Goal: Information Seeking & Learning: Check status

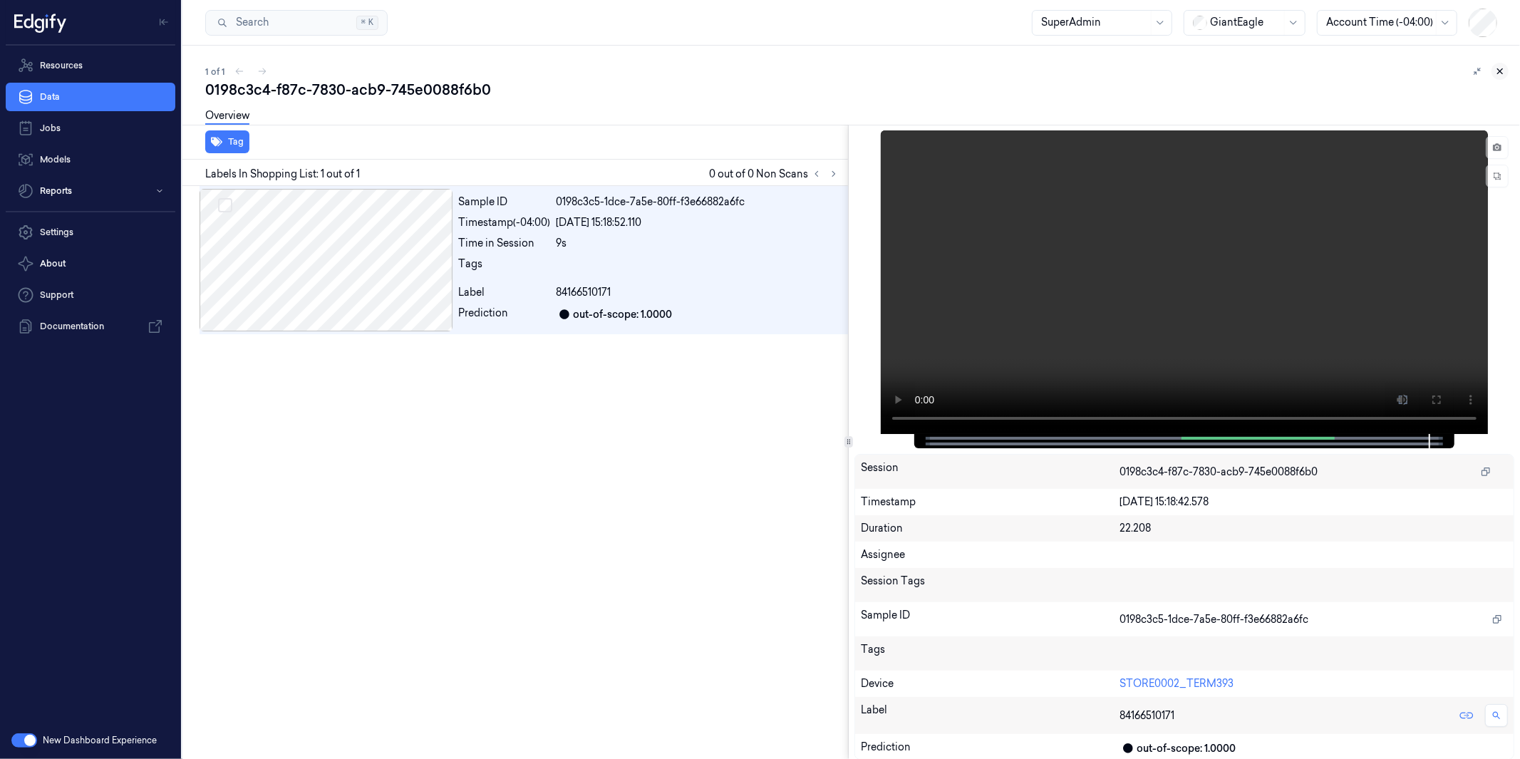
click at [1505, 72] on icon at bounding box center [1500, 71] width 10 height 10
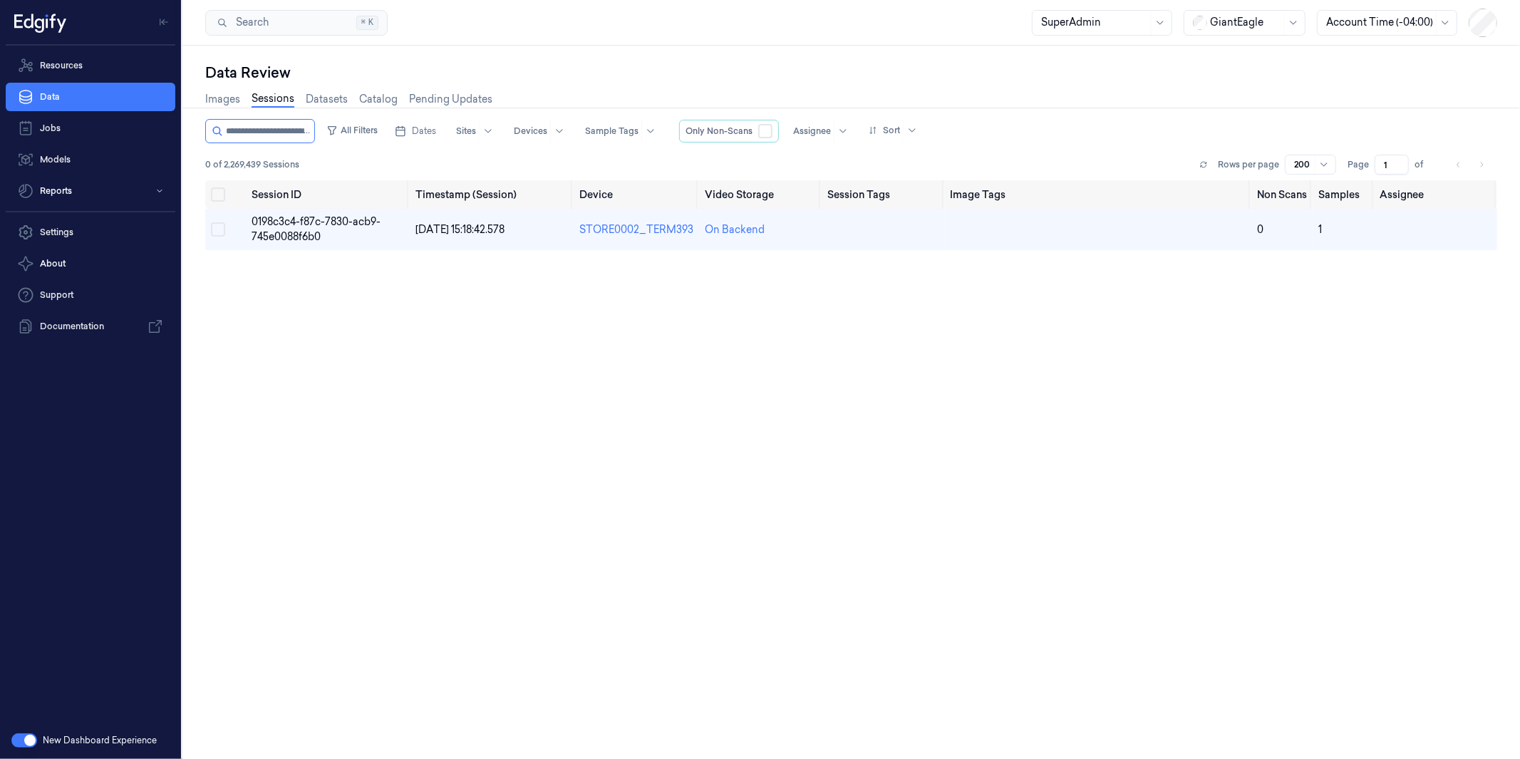
click at [1284, 24] on span at bounding box center [1284, 23] width 1 height 24
click at [1236, 50] on div "DollarGeneral" at bounding box center [1237, 53] width 88 height 15
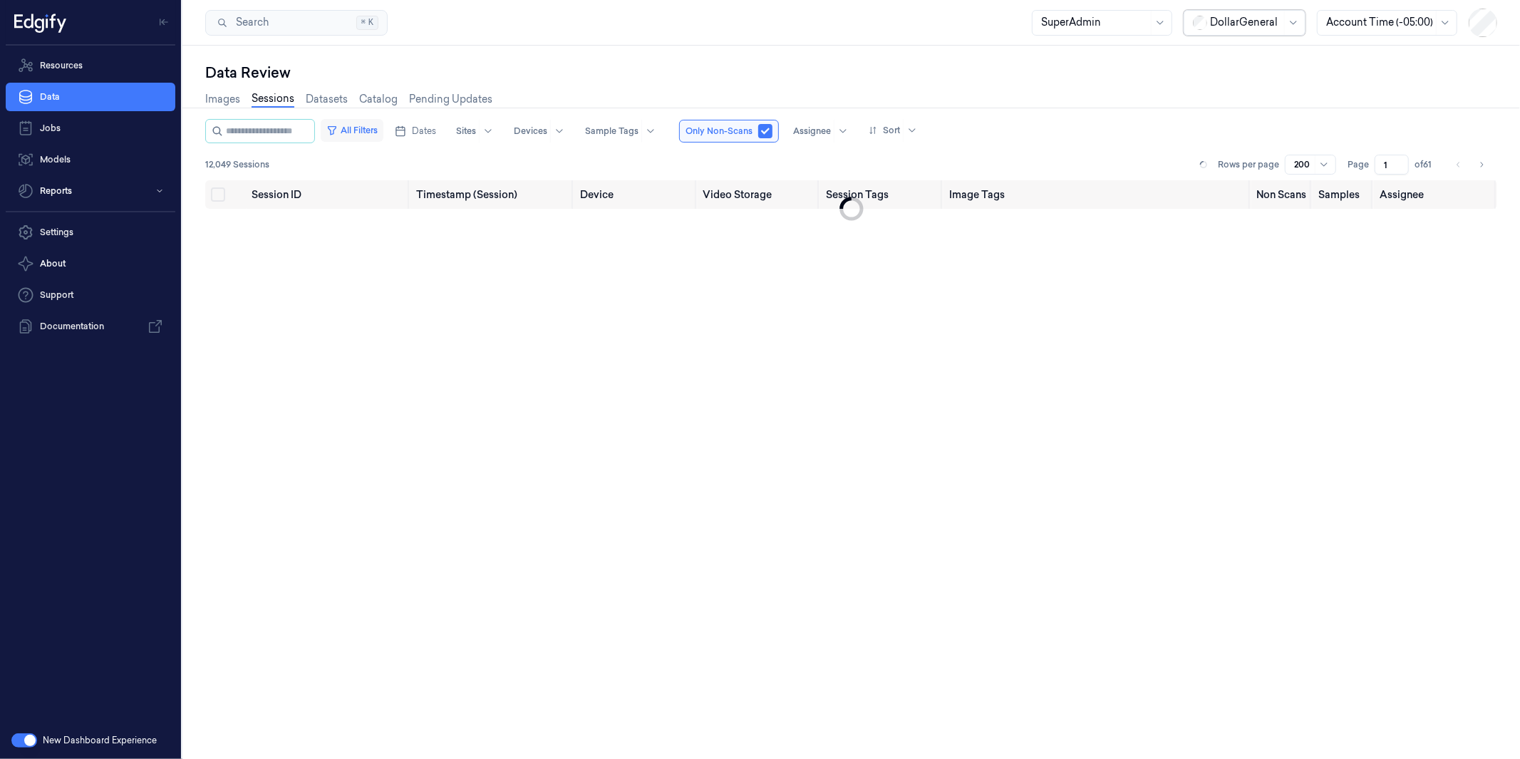
click at [366, 126] on button "All Filters" at bounding box center [352, 130] width 63 height 23
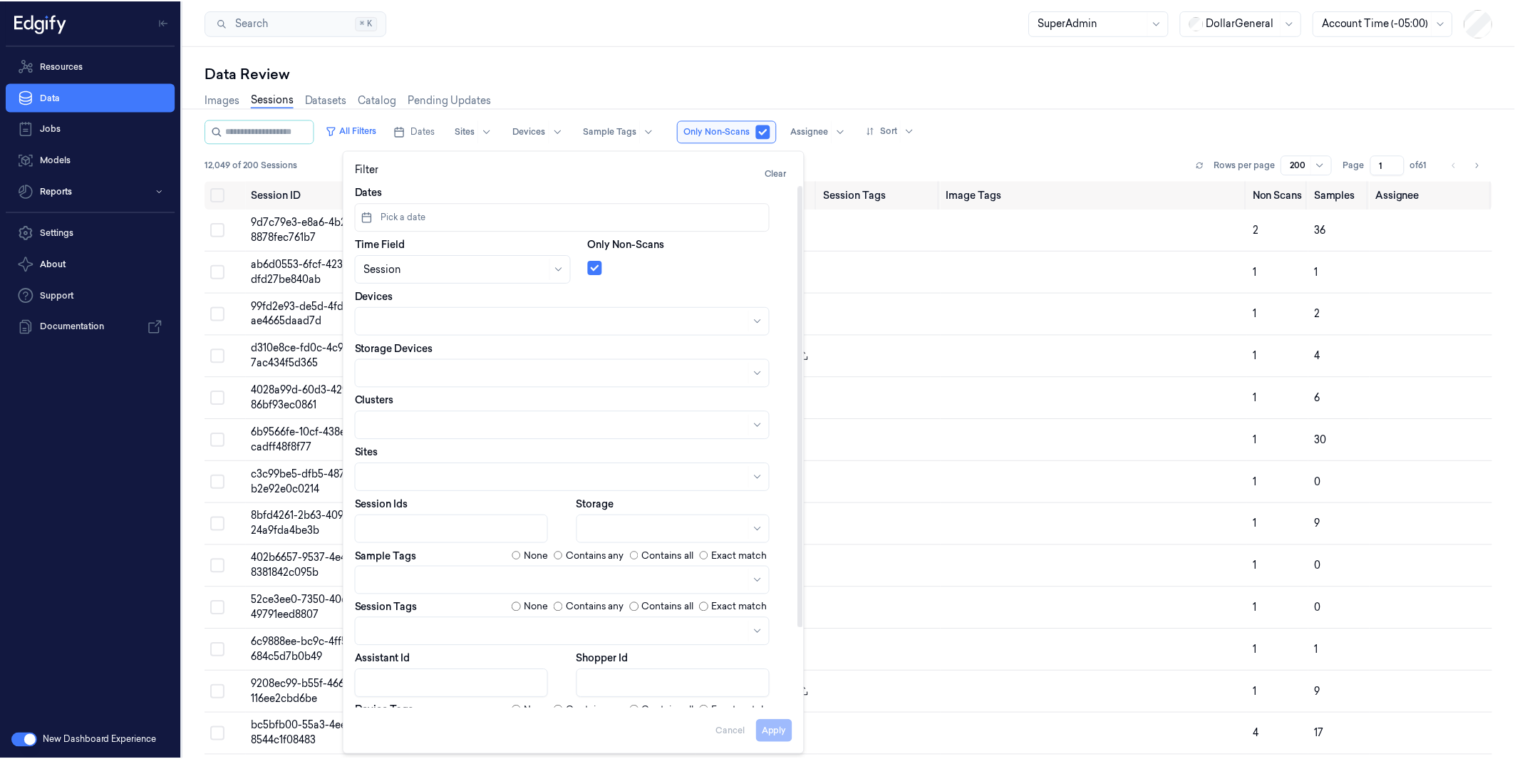
scroll to position [7, 0]
click at [437, 590] on body "Resources Data Jobs Models Reports Settings About Support Documentation New Das…" at bounding box center [757, 379] width 1515 height 759
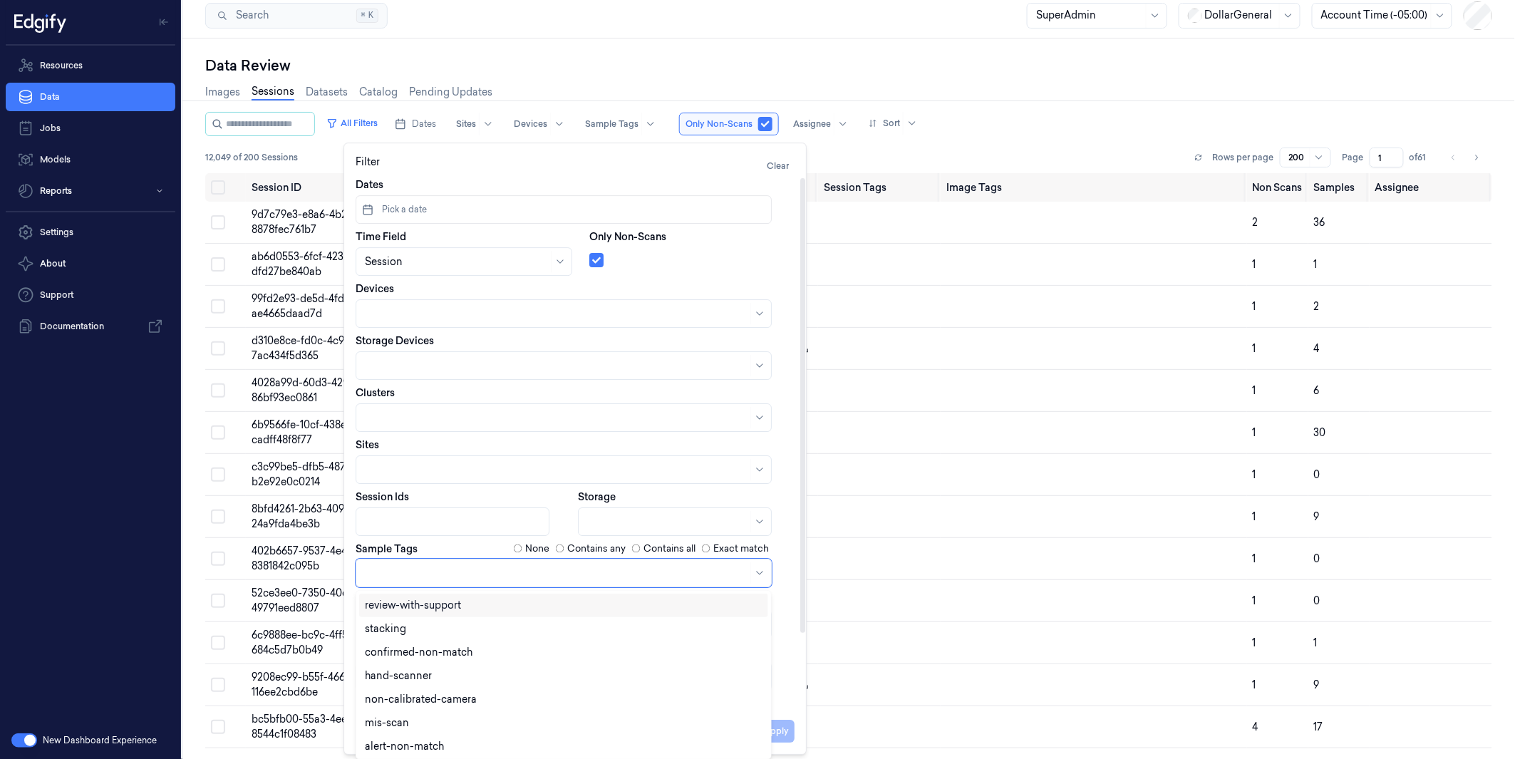
click at [537, 46] on div "Data Review Images Sessions Datasets Catalog Pending Updates All Filters Dates …" at bounding box center [848, 395] width 1333 height 714
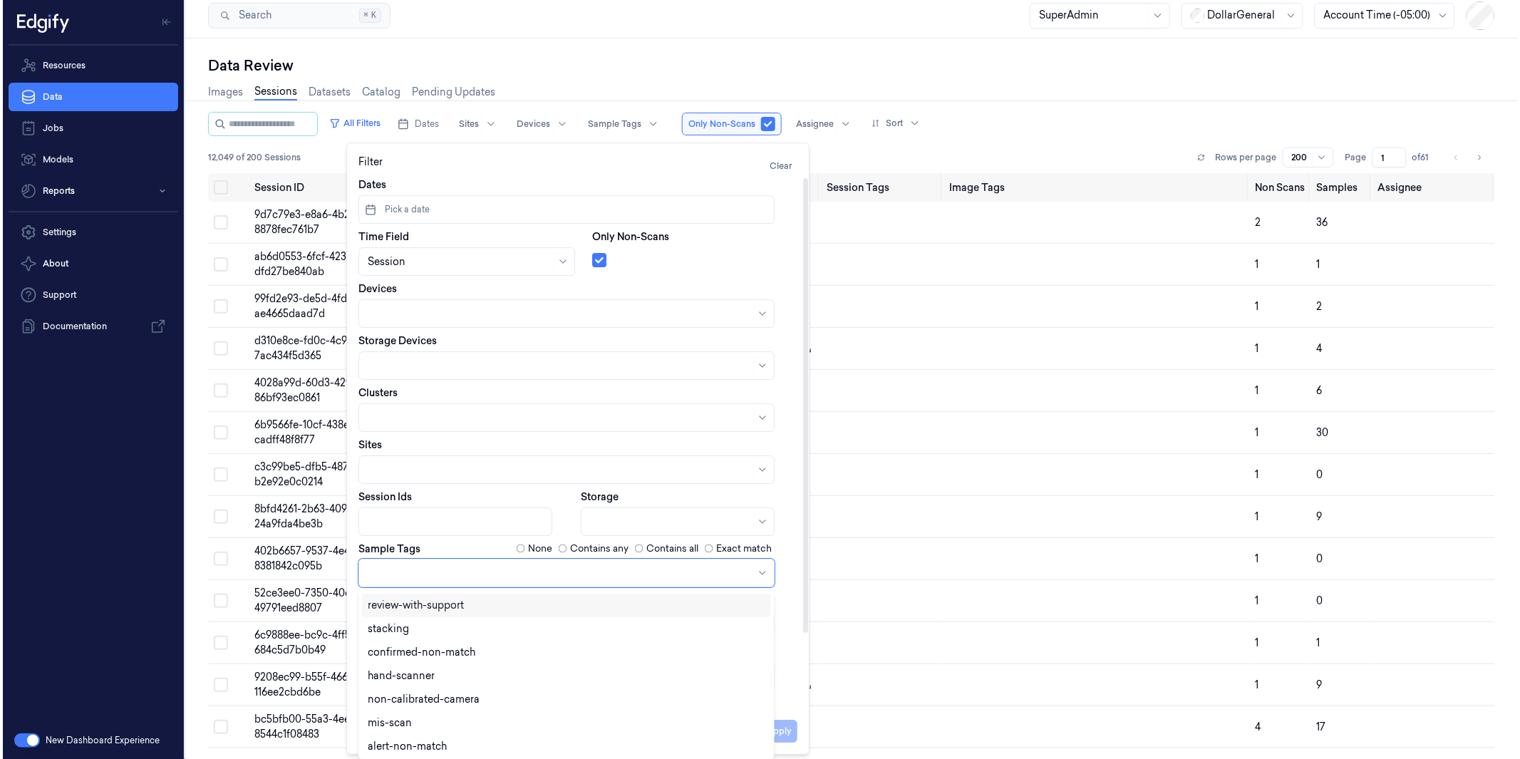
scroll to position [0, 0]
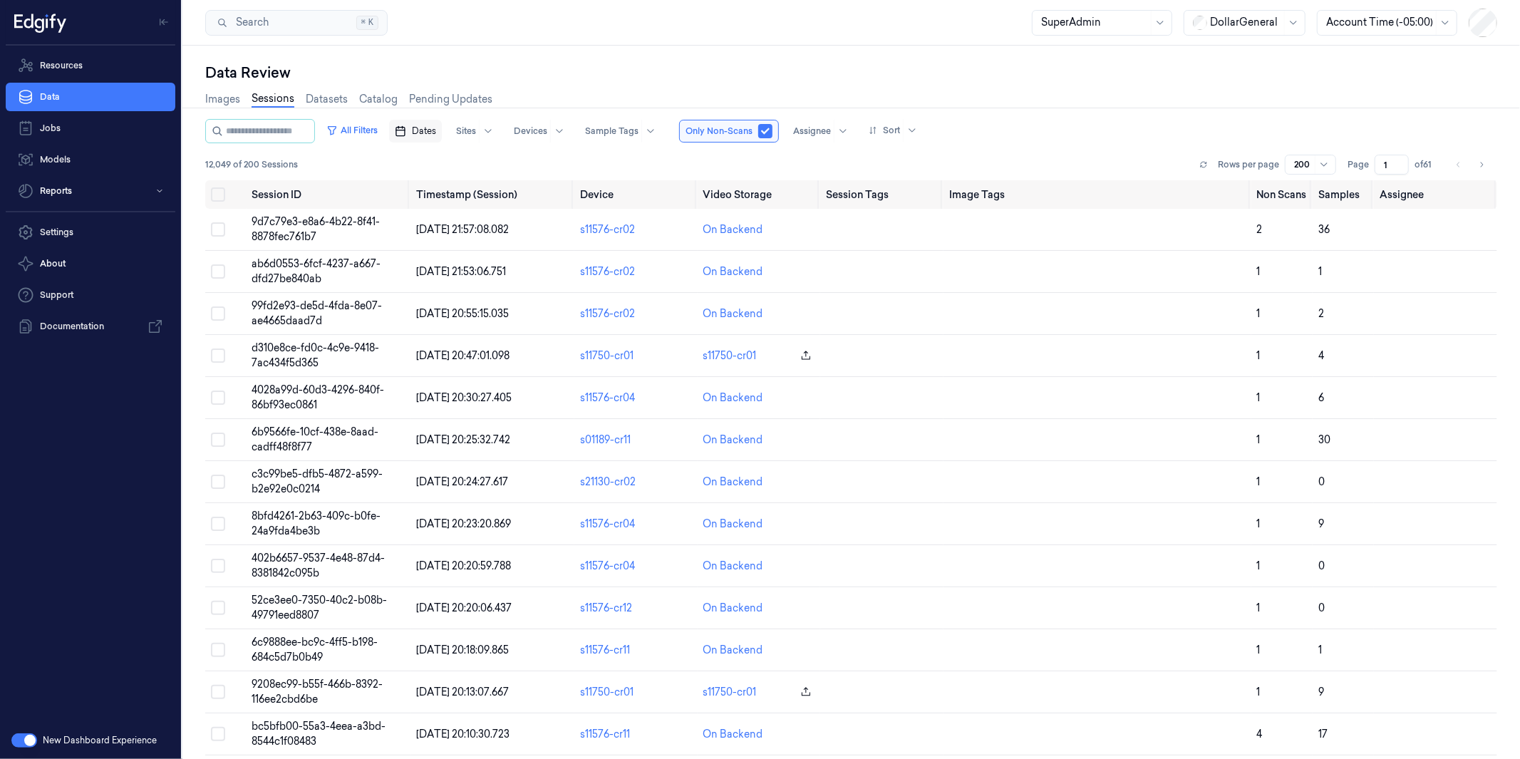
click at [436, 125] on span "Dates" at bounding box center [424, 131] width 24 height 13
click at [437, 158] on icon "Go to the Previous Month" at bounding box center [432, 163] width 11 height 11
click at [454, 297] on button "18" at bounding box center [457, 302] width 23 height 23
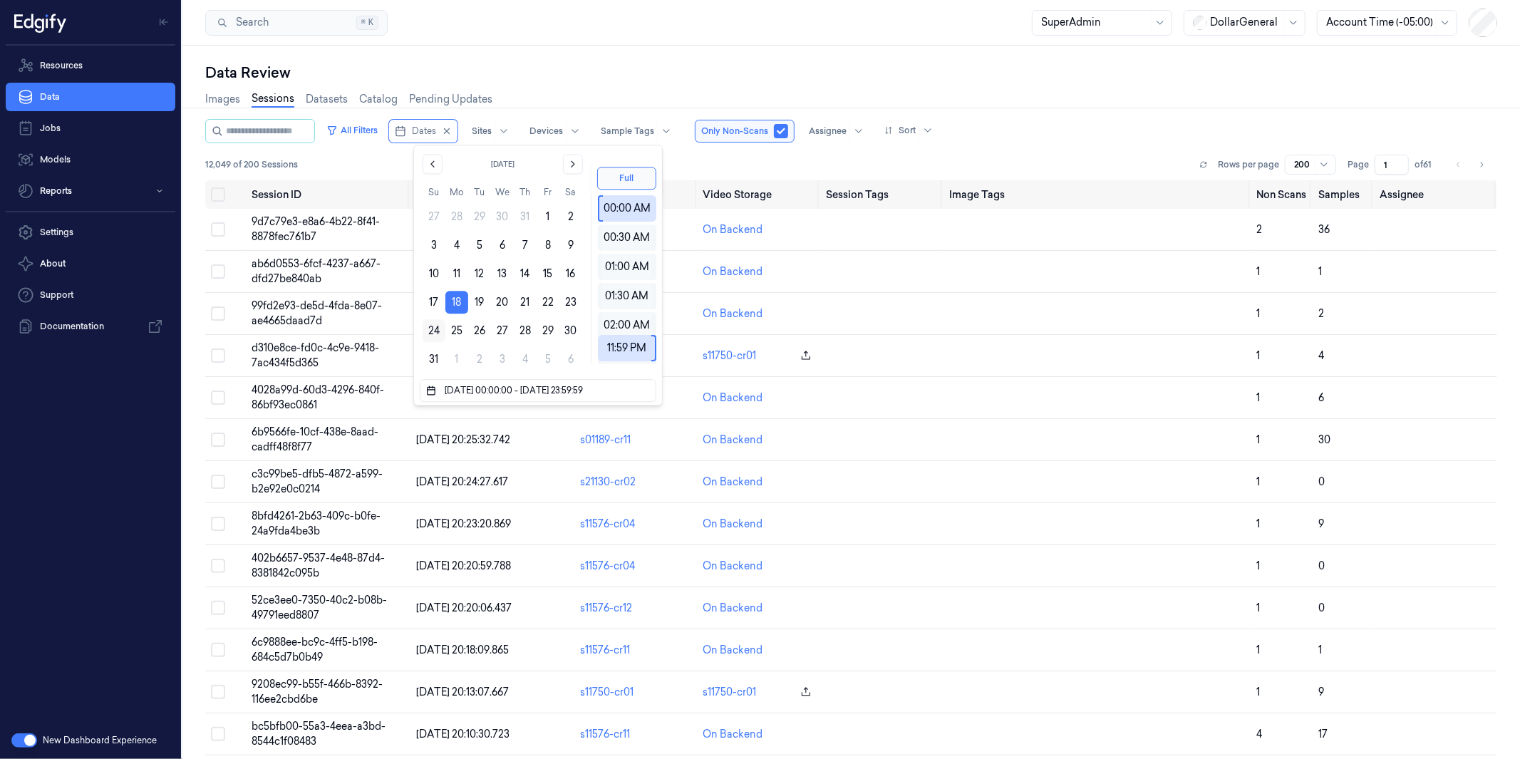
click at [426, 326] on button "24" at bounding box center [434, 330] width 23 height 23
type input "[DATE] 00:00:00 - [DATE] 23:59:59"
click at [597, 51] on div "Data Review Images Sessions Datasets Catalog Pending Updates All Filters Dates …" at bounding box center [851, 403] width 1338 height 714
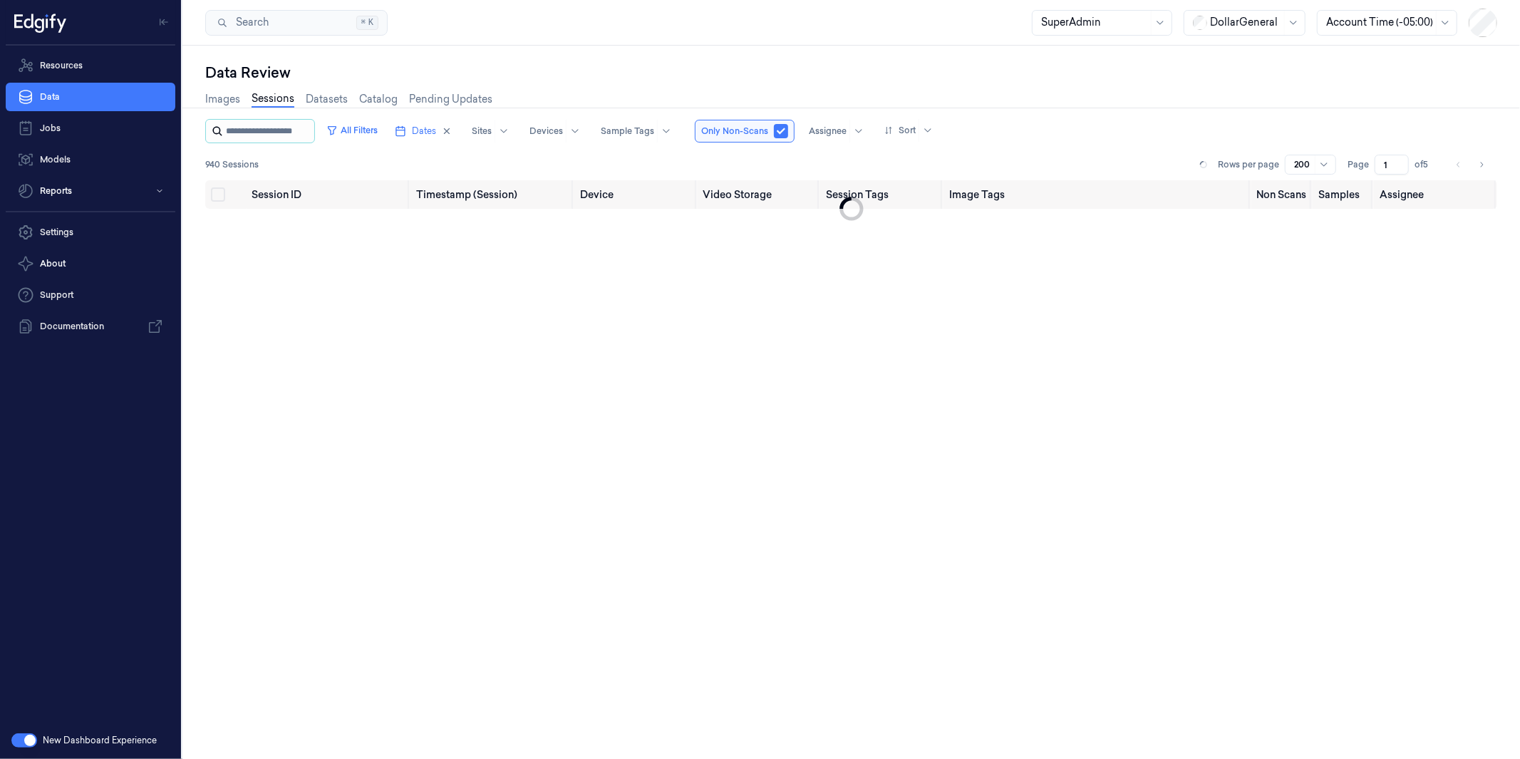
click at [312, 130] on input "string" at bounding box center [269, 131] width 86 height 23
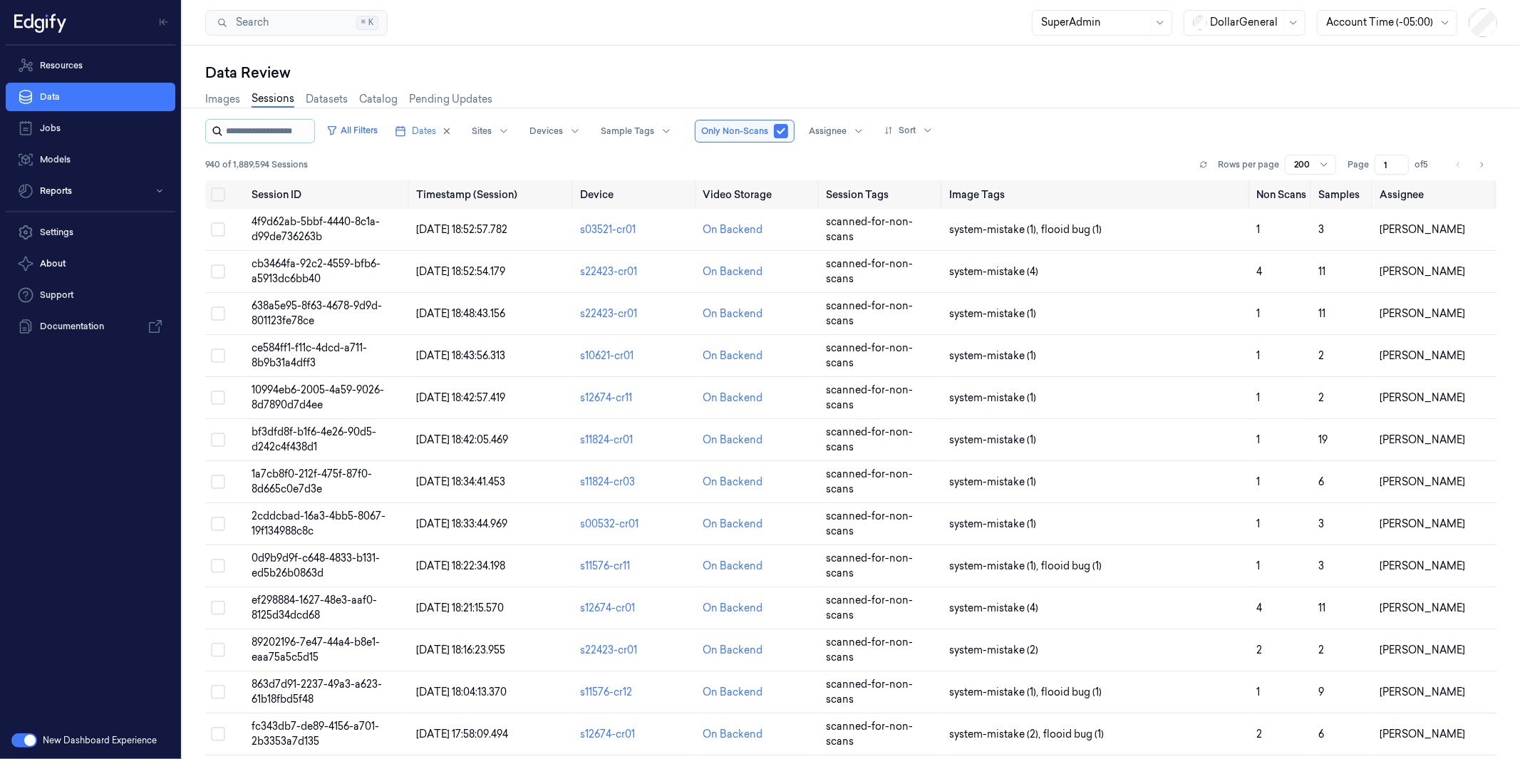
click at [291, 131] on input "string" at bounding box center [269, 131] width 86 height 23
click at [284, 130] on input "string" at bounding box center [269, 131] width 86 height 23
click at [383, 127] on button "All Filters" at bounding box center [352, 130] width 63 height 23
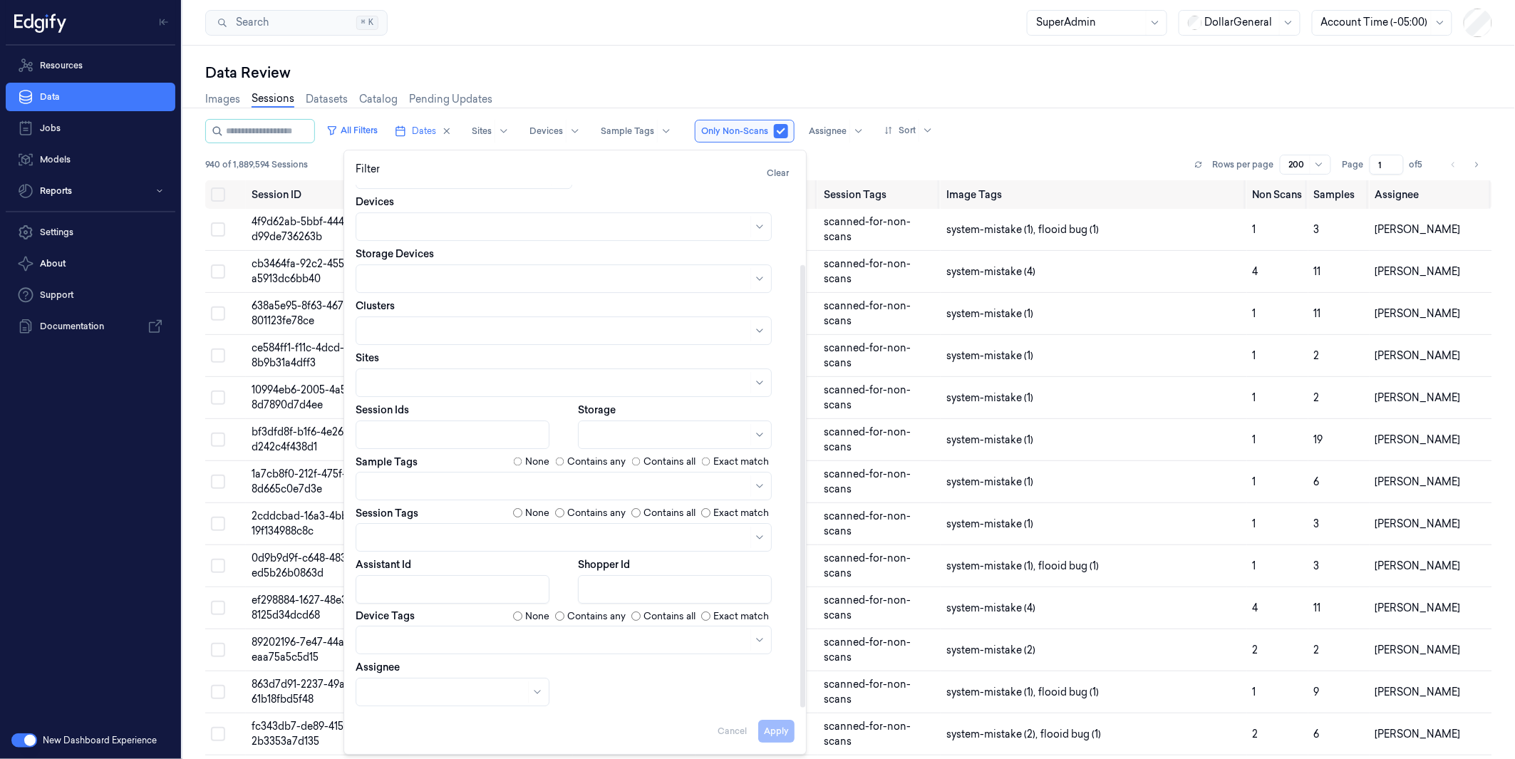
scroll to position [37, 0]
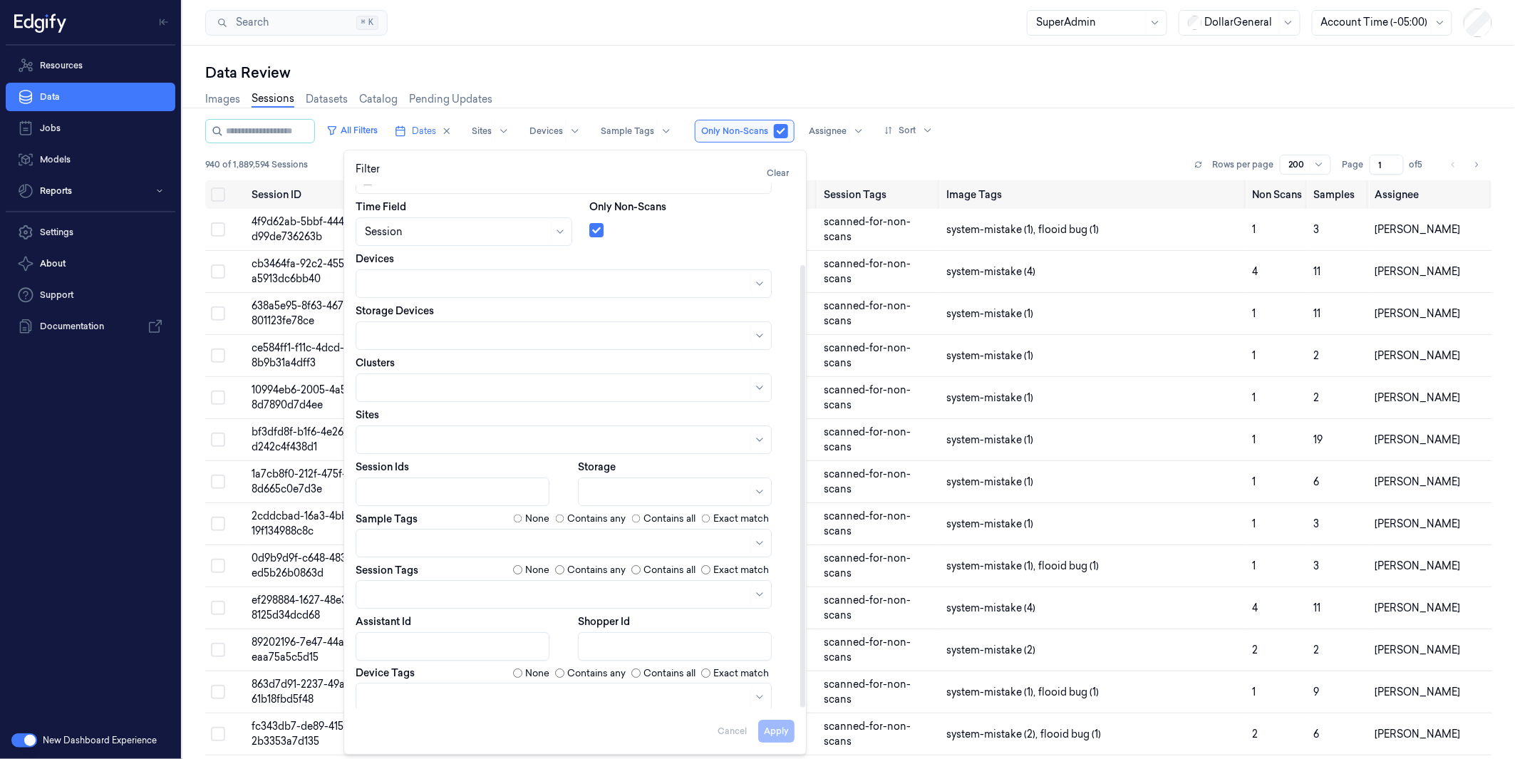
click at [458, 690] on div at bounding box center [556, 697] width 383 height 15
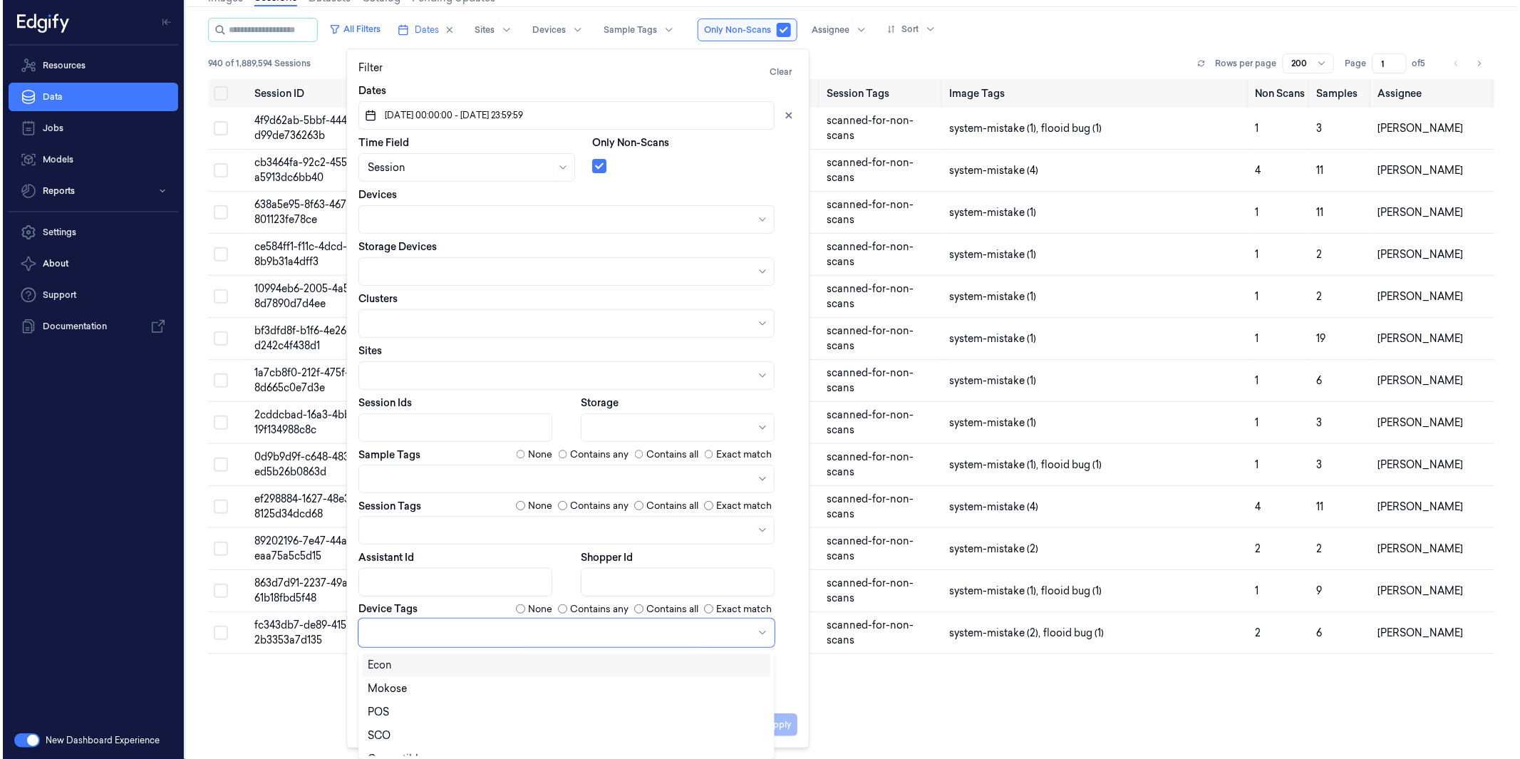
scroll to position [0, 0]
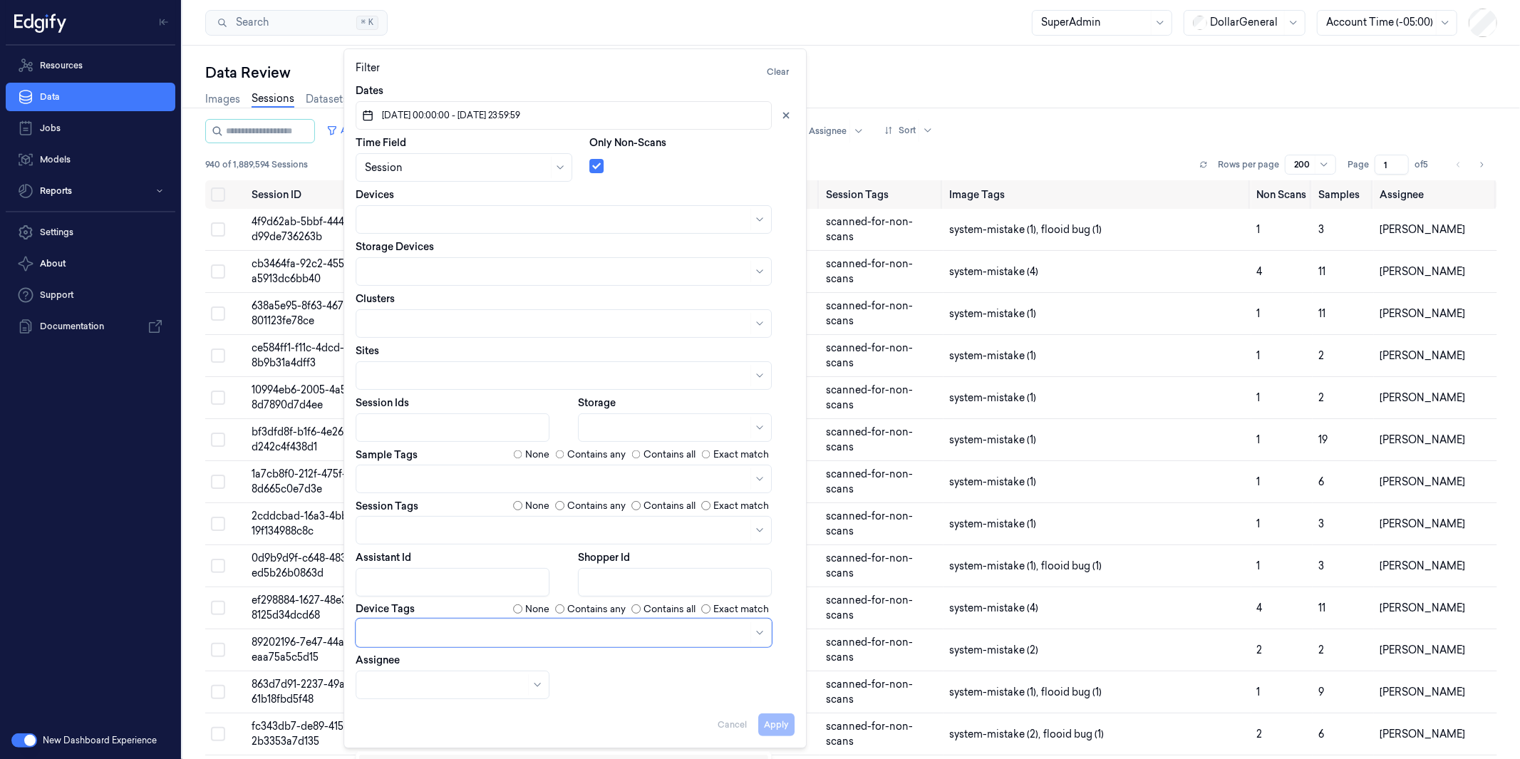
click at [441, 532] on div "Dates [DATE] 00:00:00 - [DATE] 23:59:59 Time Field Session Only Non-Scans Devic…" at bounding box center [575, 391] width 439 height 616
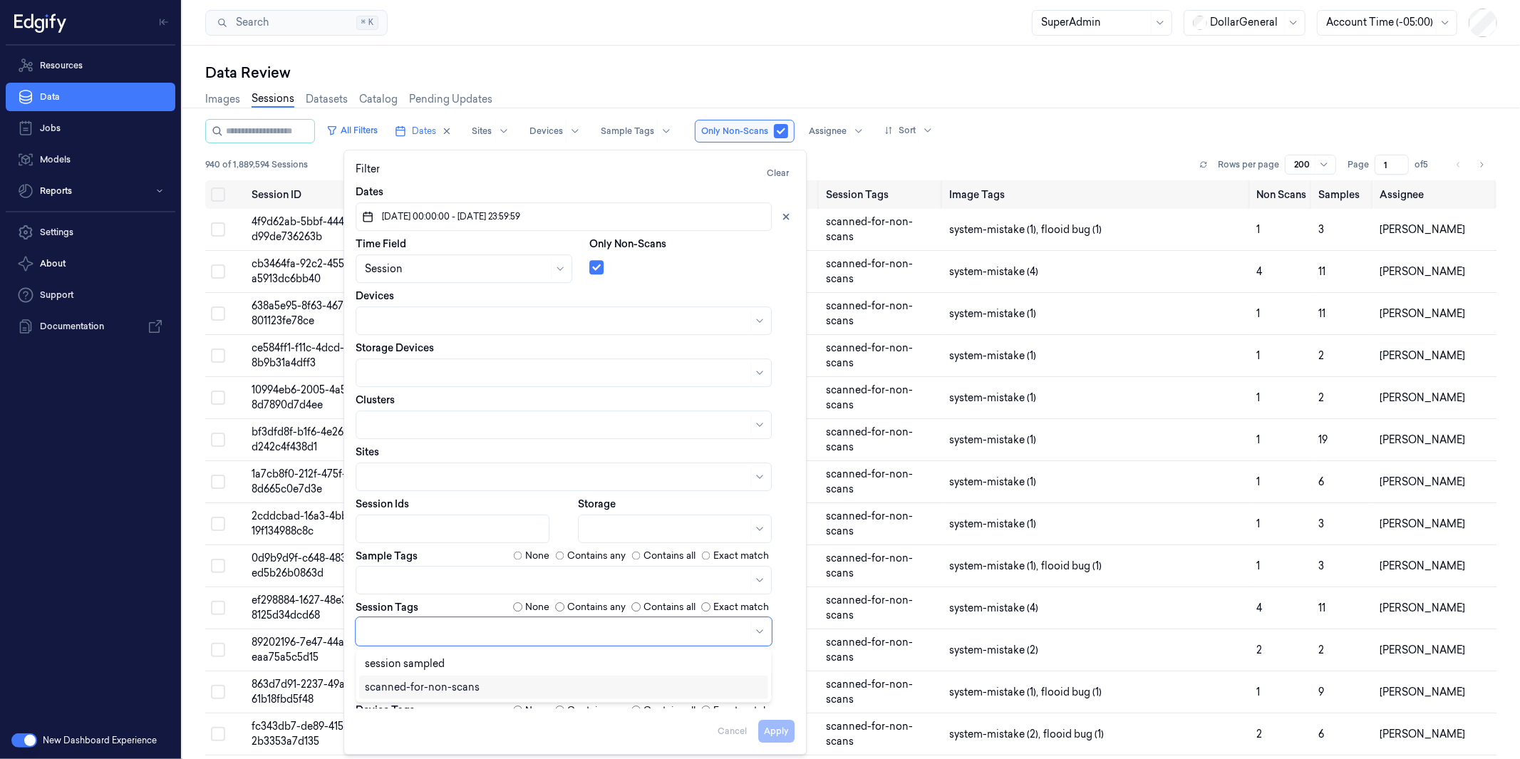
click at [479, 684] on div "scanned-for-non-scans" at bounding box center [564, 687] width 398 height 15
click at [771, 724] on button "Apply" at bounding box center [776, 732] width 36 height 23
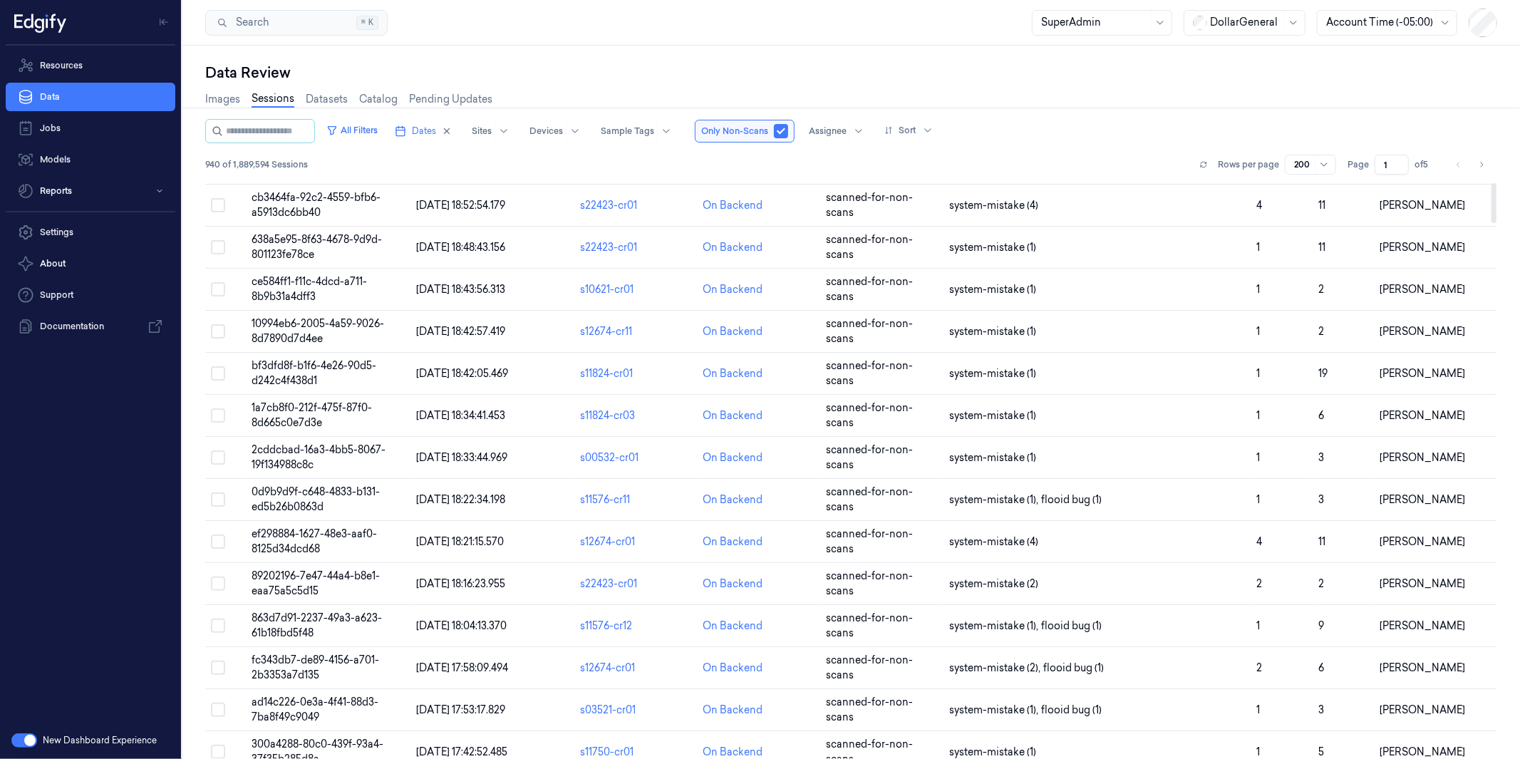
drag, startPoint x: 247, startPoint y: 190, endPoint x: 1500, endPoint y: 749, distance: 1371.4
click at [1500, 749] on div "Data Review Images Sessions Datasets Catalog Pending Updates All Filters Dates …" at bounding box center [851, 403] width 1338 height 714
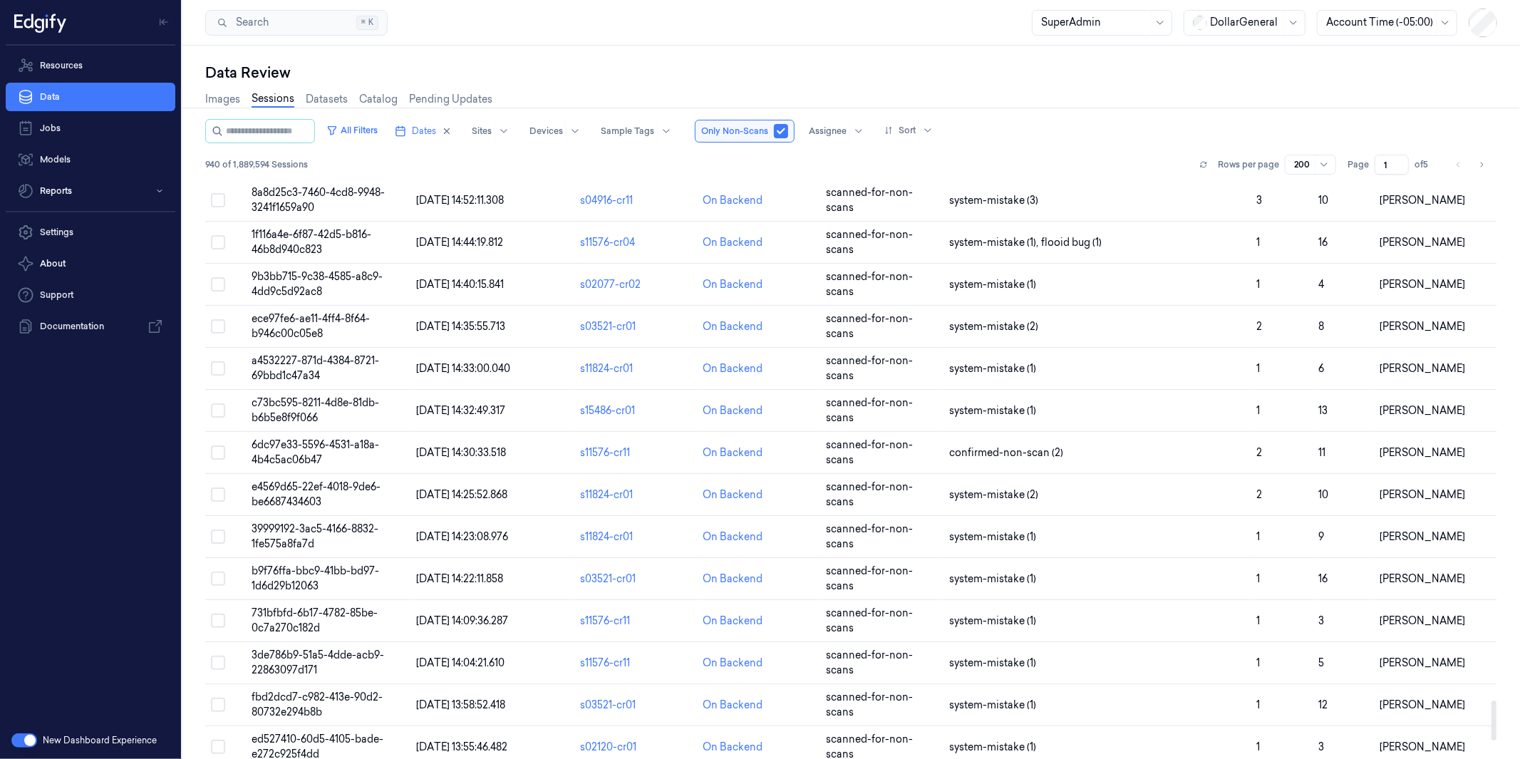
scroll to position [7882, 0]
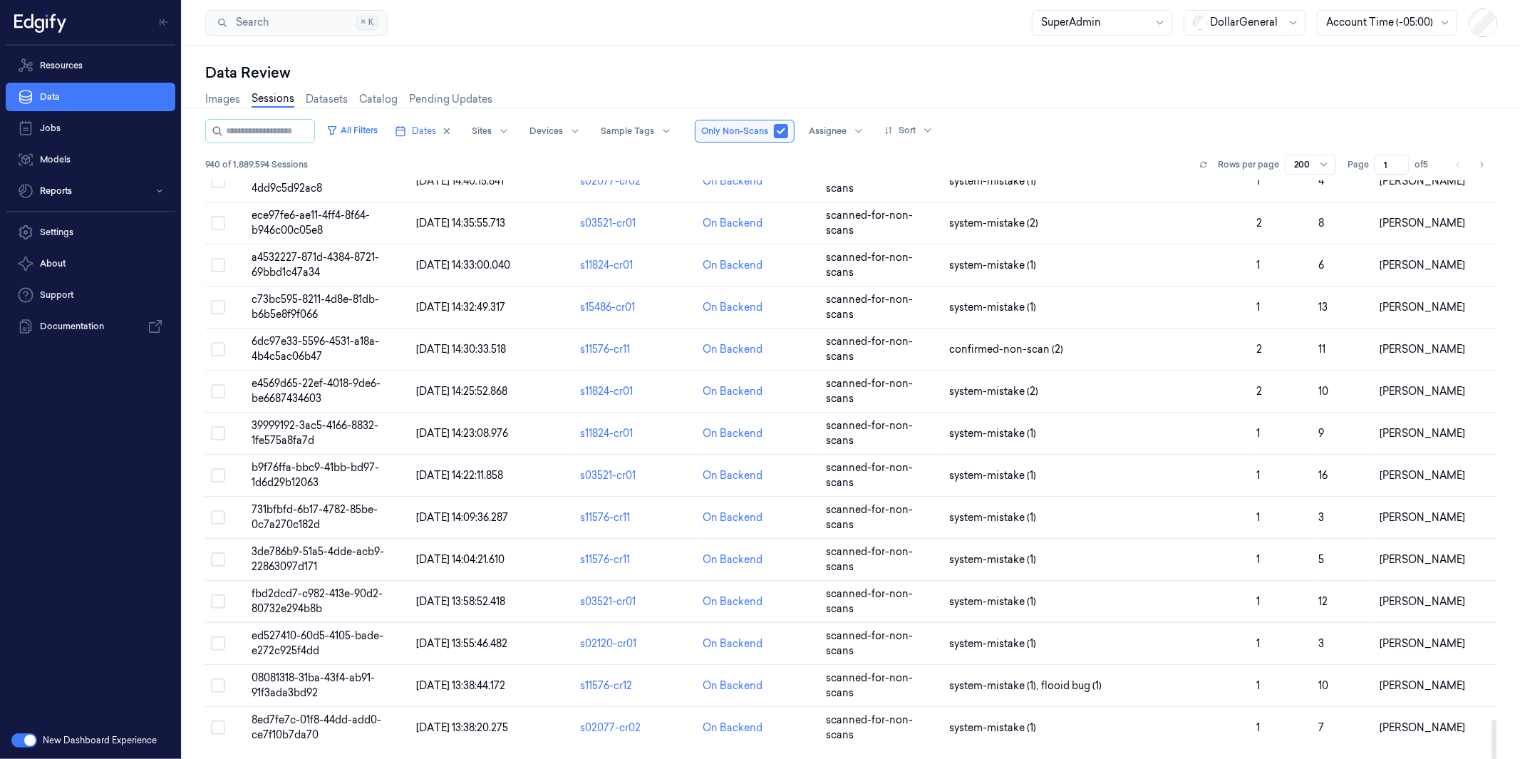
drag, startPoint x: 1495, startPoint y: 433, endPoint x: 1517, endPoint y: 758, distance: 325.7
click at [1497, 758] on div at bounding box center [1494, 739] width 5 height 40
click at [1486, 727] on td "[PERSON_NAME]" at bounding box center [1435, 728] width 123 height 42
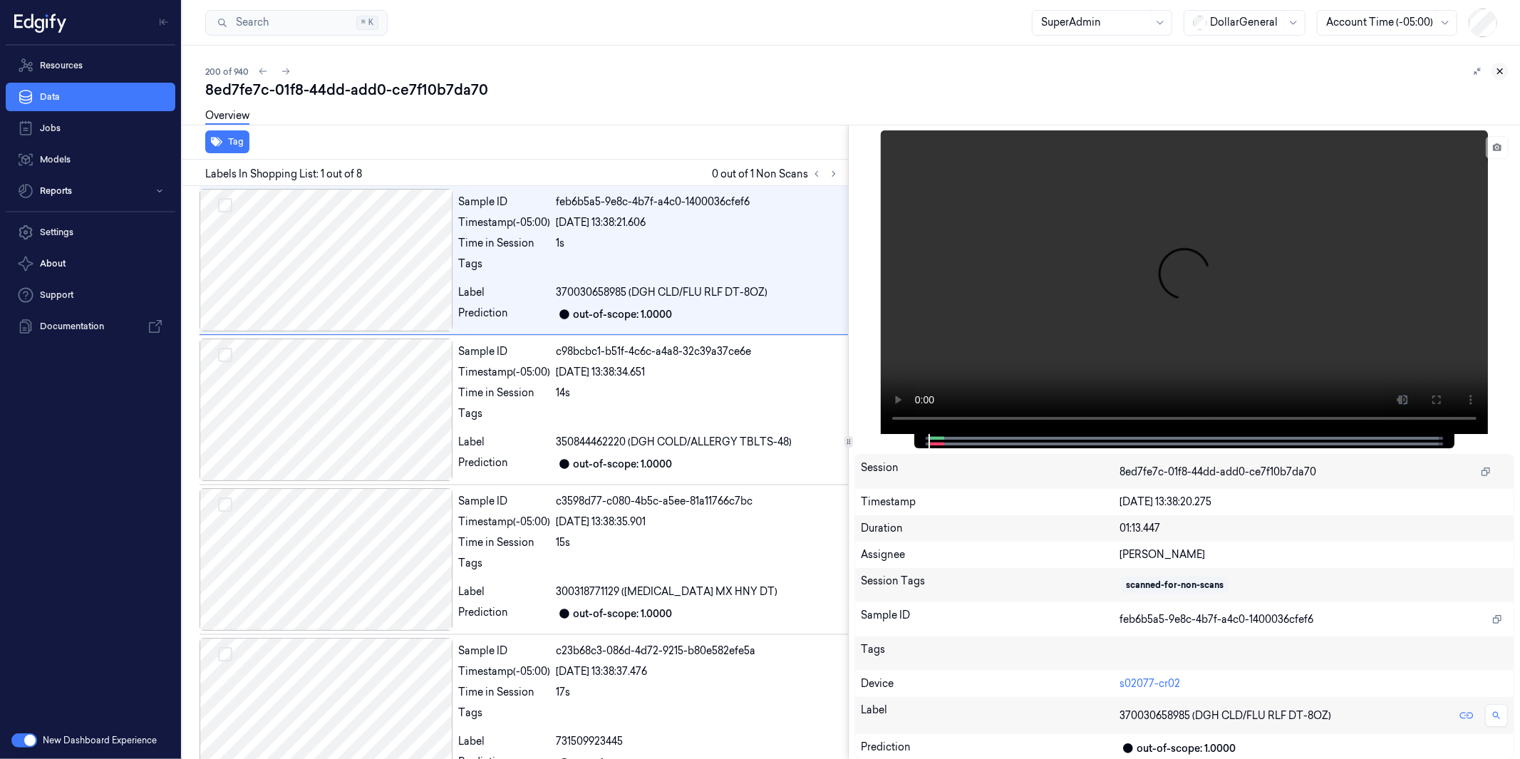
click at [1506, 68] on button at bounding box center [1500, 71] width 17 height 17
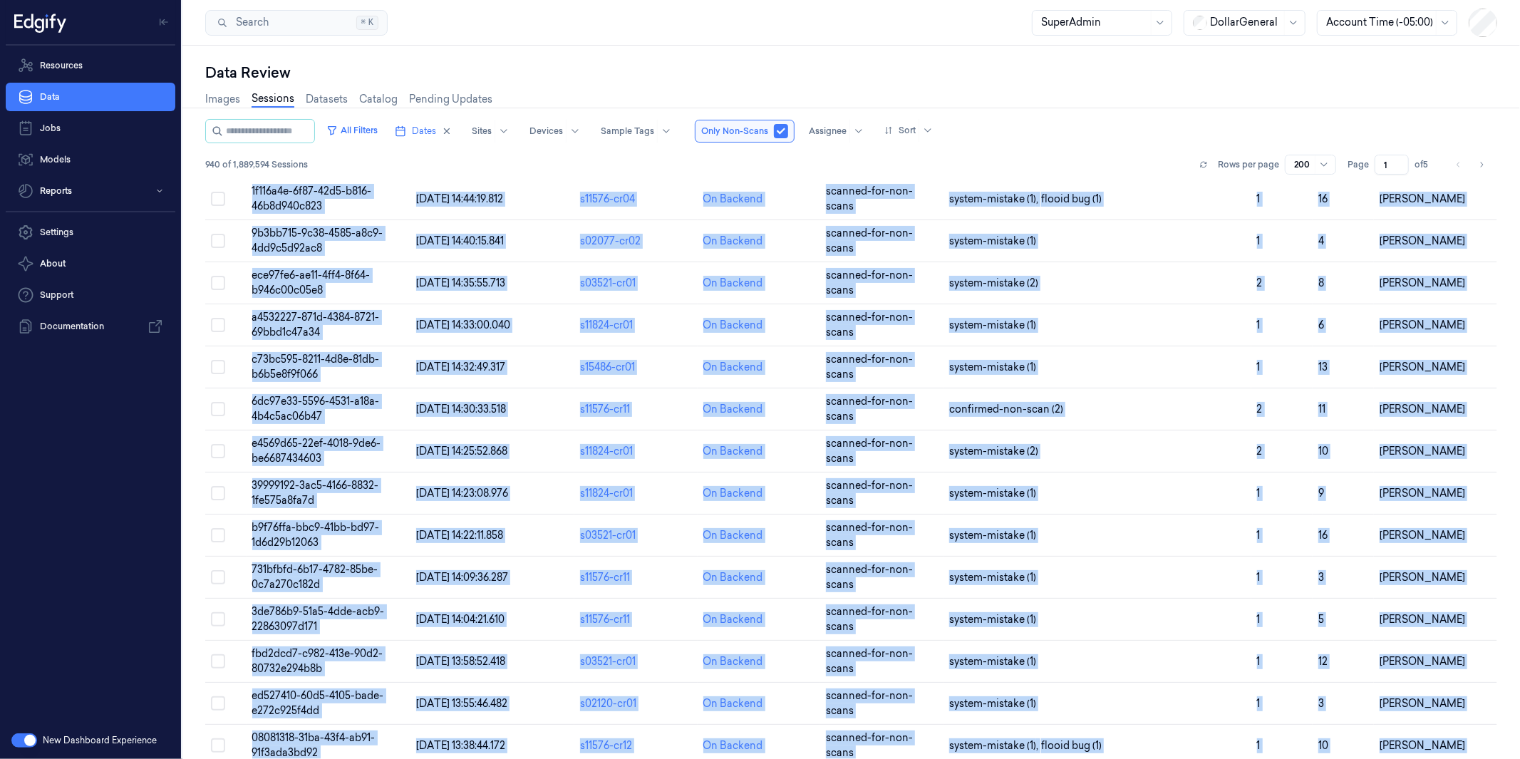
scroll to position [7882, 0]
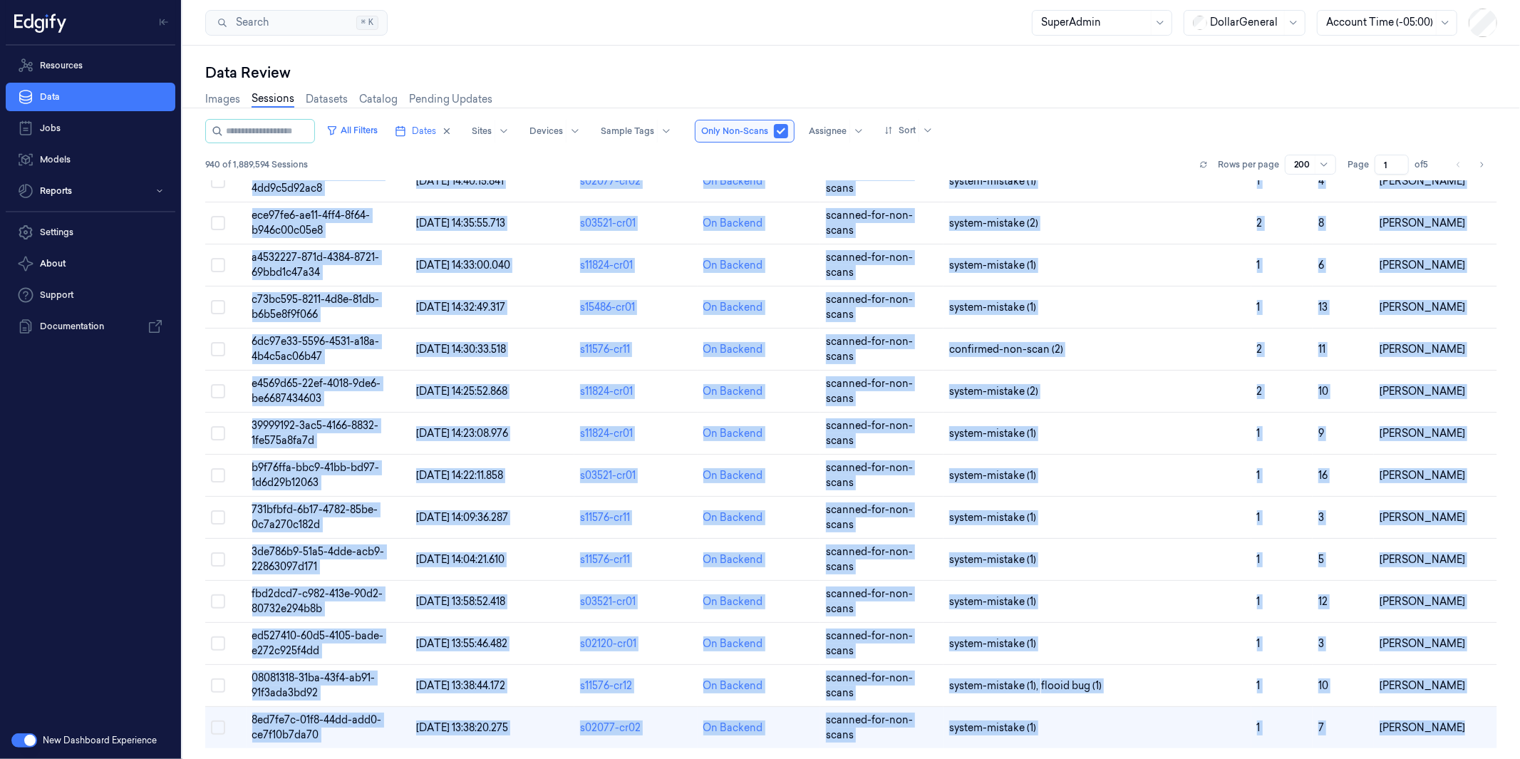
drag, startPoint x: 249, startPoint y: 195, endPoint x: 1520, endPoint y: 758, distance: 1389.8
click at [1498, 758] on div "All Filters Dates Sites Devices Sample Tags Only Non-Scans Assignee Sort 940 of…" at bounding box center [851, 439] width 1292 height 641
copy div "Session ID Timestamp (Session) Device Video Storage Session Tags Image Tags Non…"
click at [1483, 167] on icon "Go to next page" at bounding box center [1482, 164] width 9 height 11
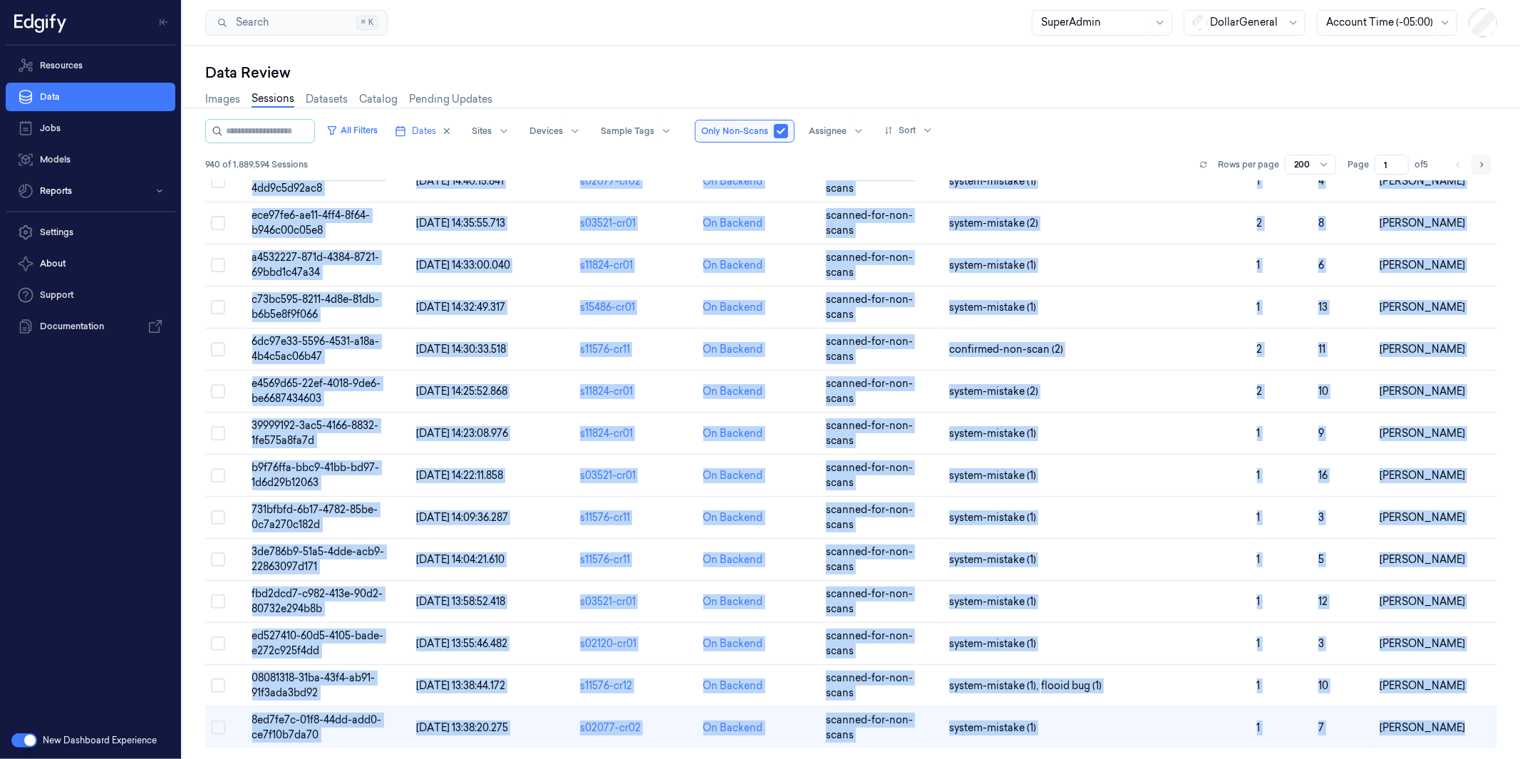
type input "2"
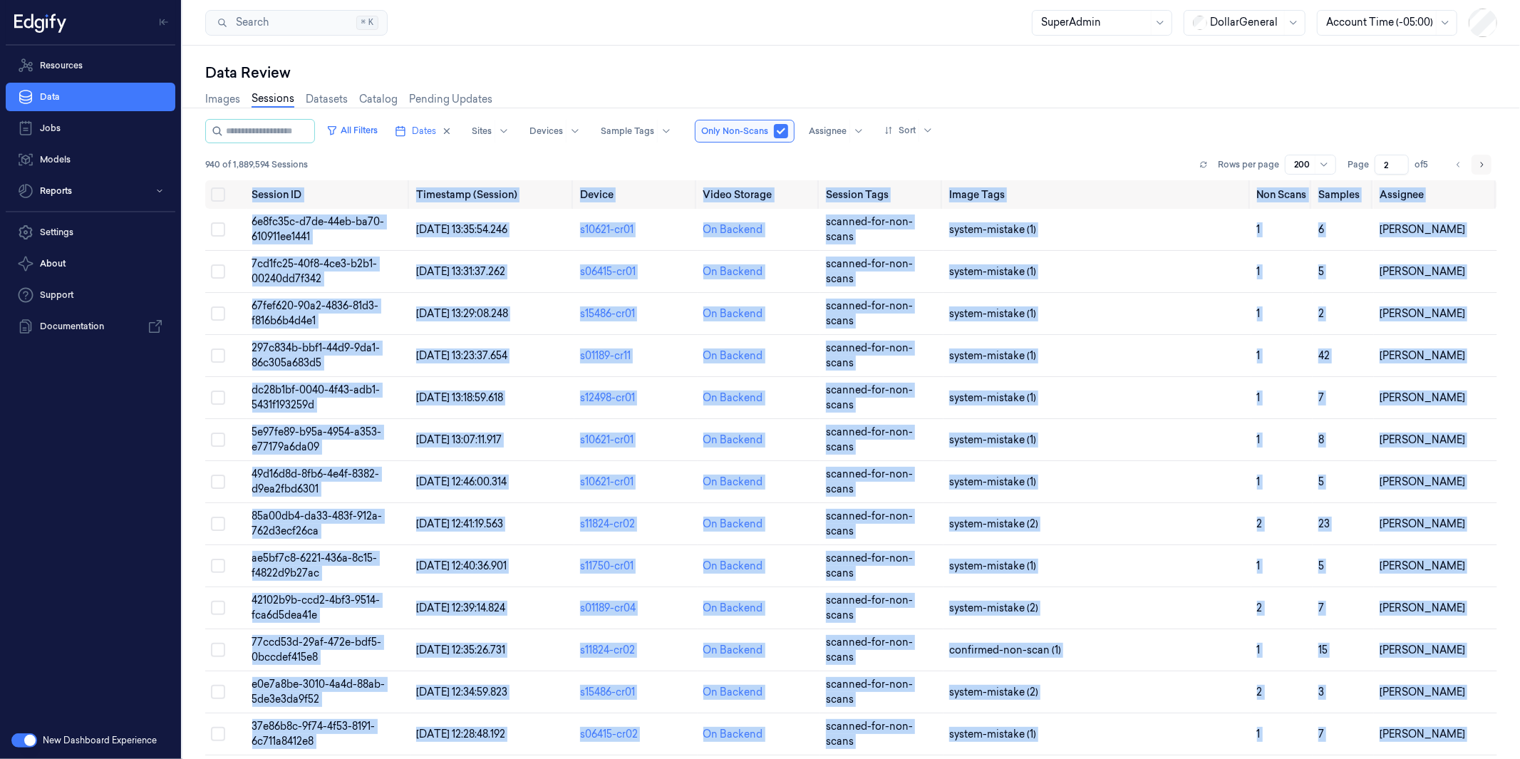
click at [1480, 161] on icon "Go to next page" at bounding box center [1482, 164] width 9 height 11
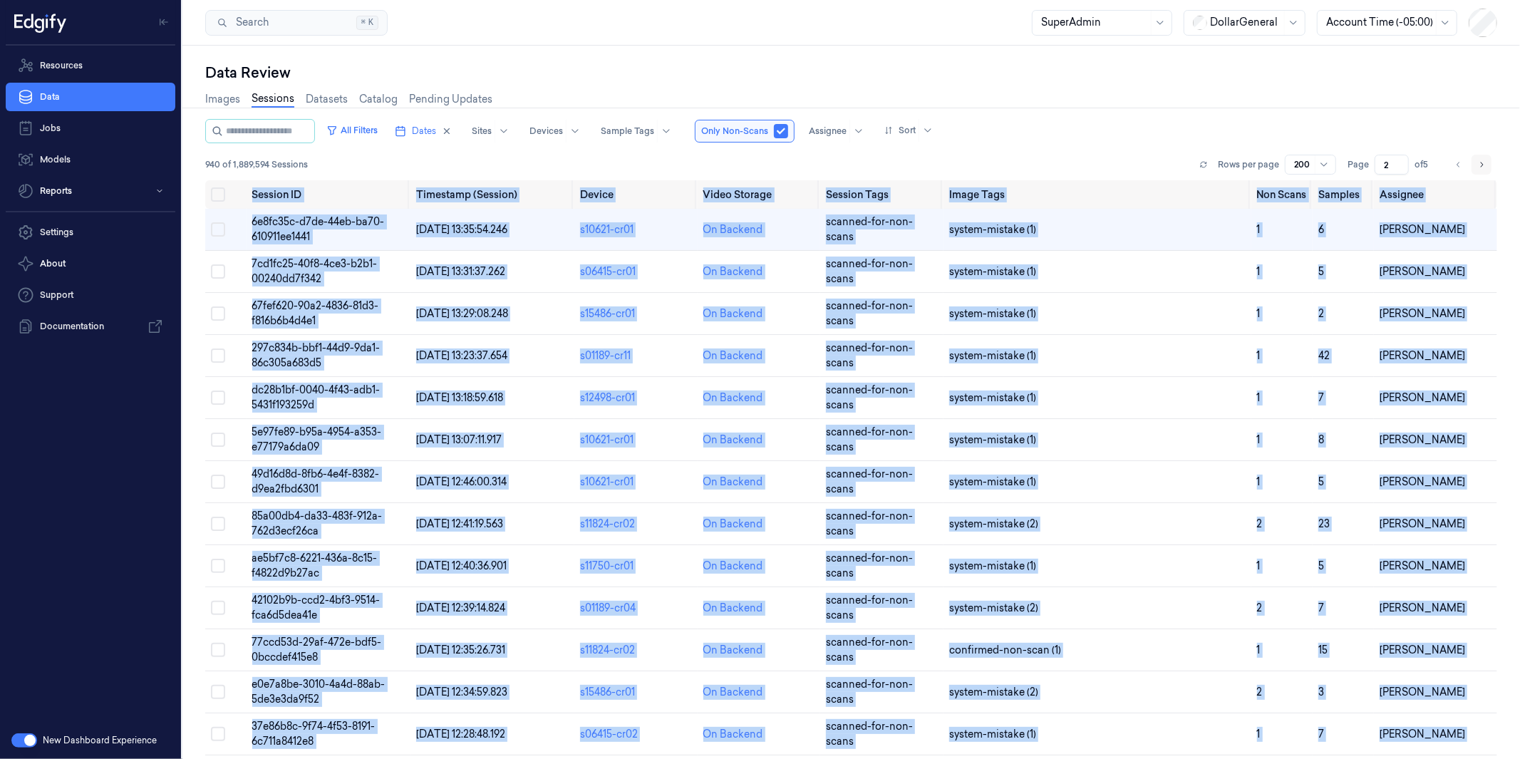
click at [1485, 162] on icon "Go to next page" at bounding box center [1482, 164] width 9 height 11
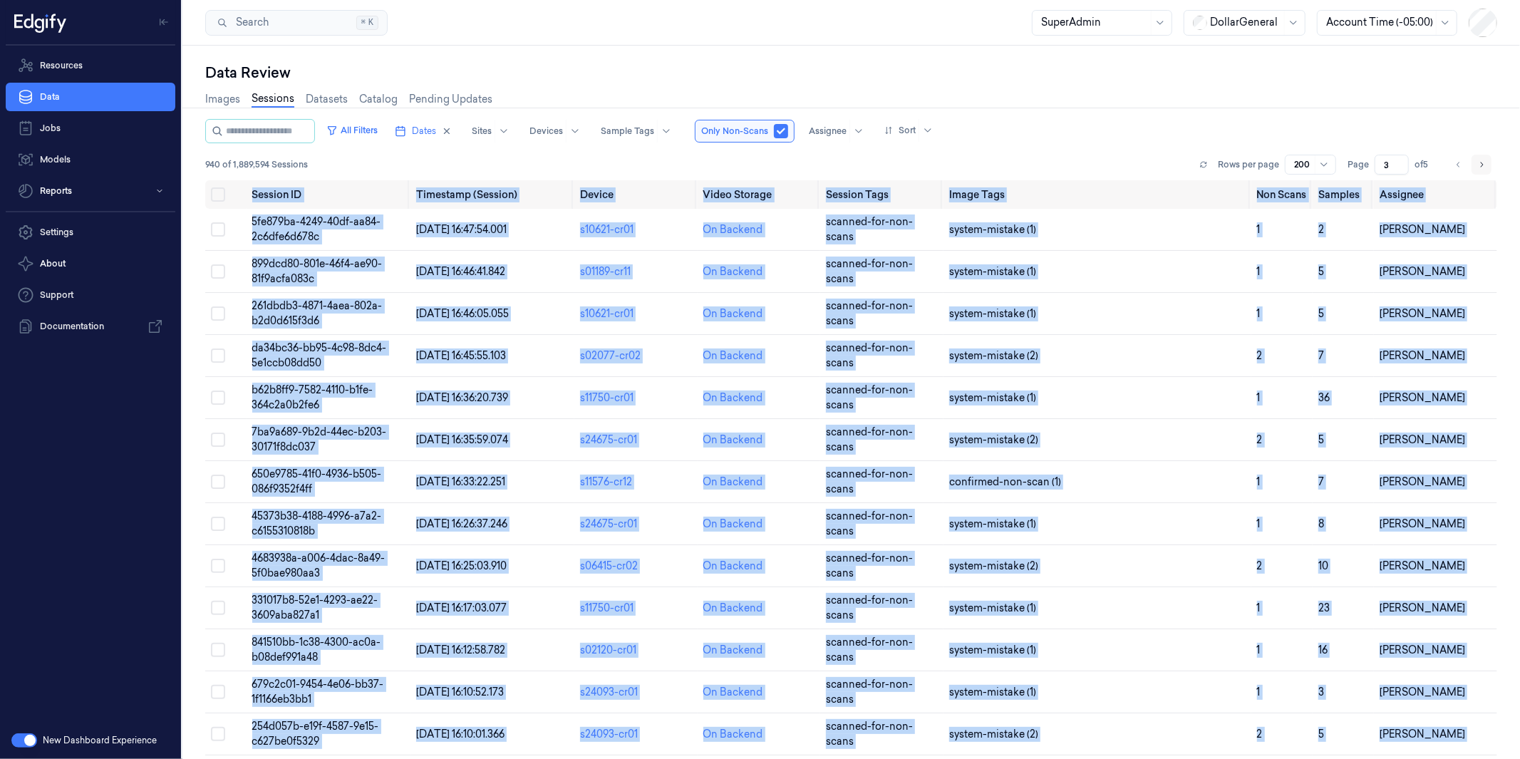
click at [1484, 163] on icon "Go to next page" at bounding box center [1482, 164] width 9 height 11
click at [1481, 162] on icon "Go to next page" at bounding box center [1482, 164] width 9 height 11
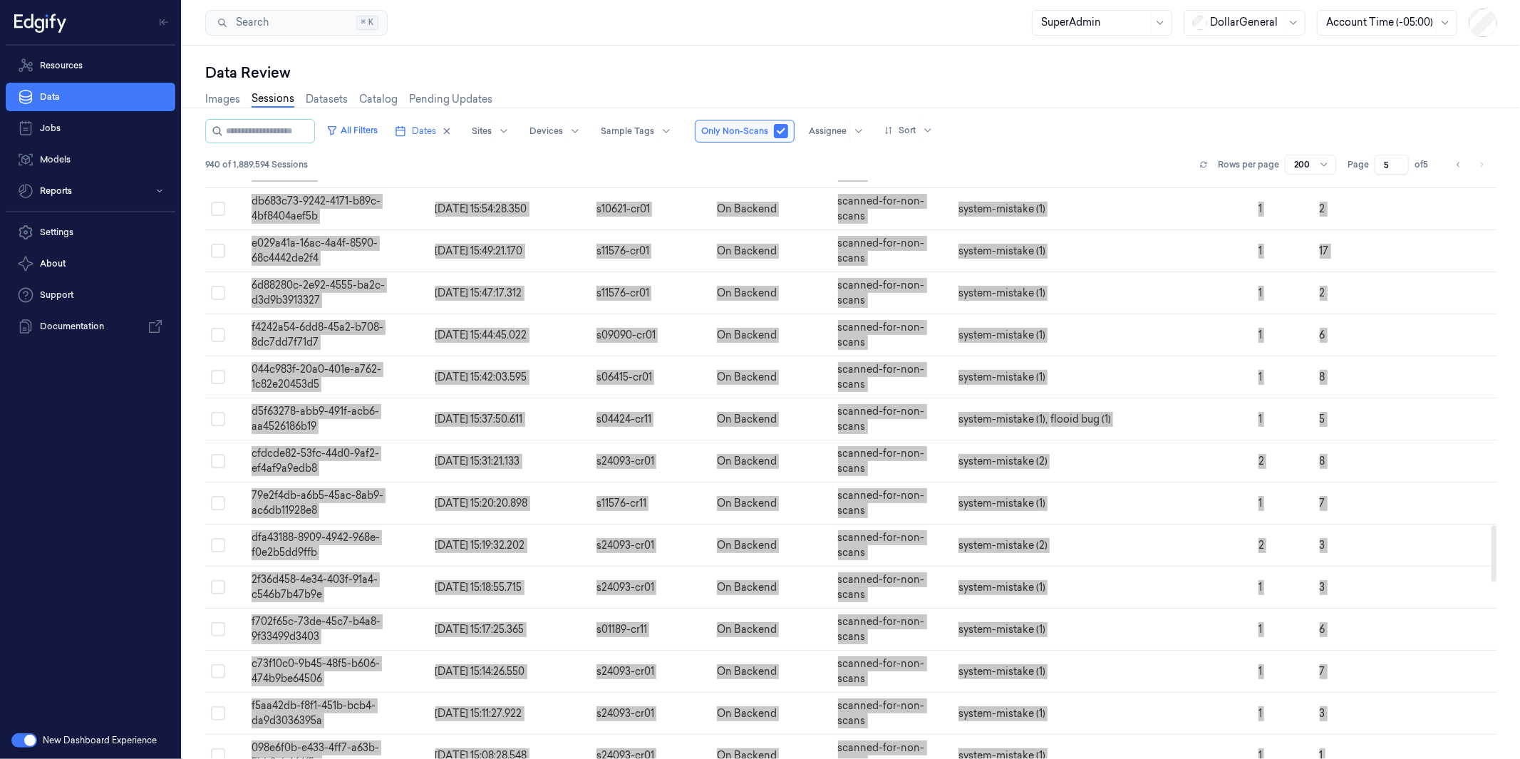
scroll to position [3374, 0]
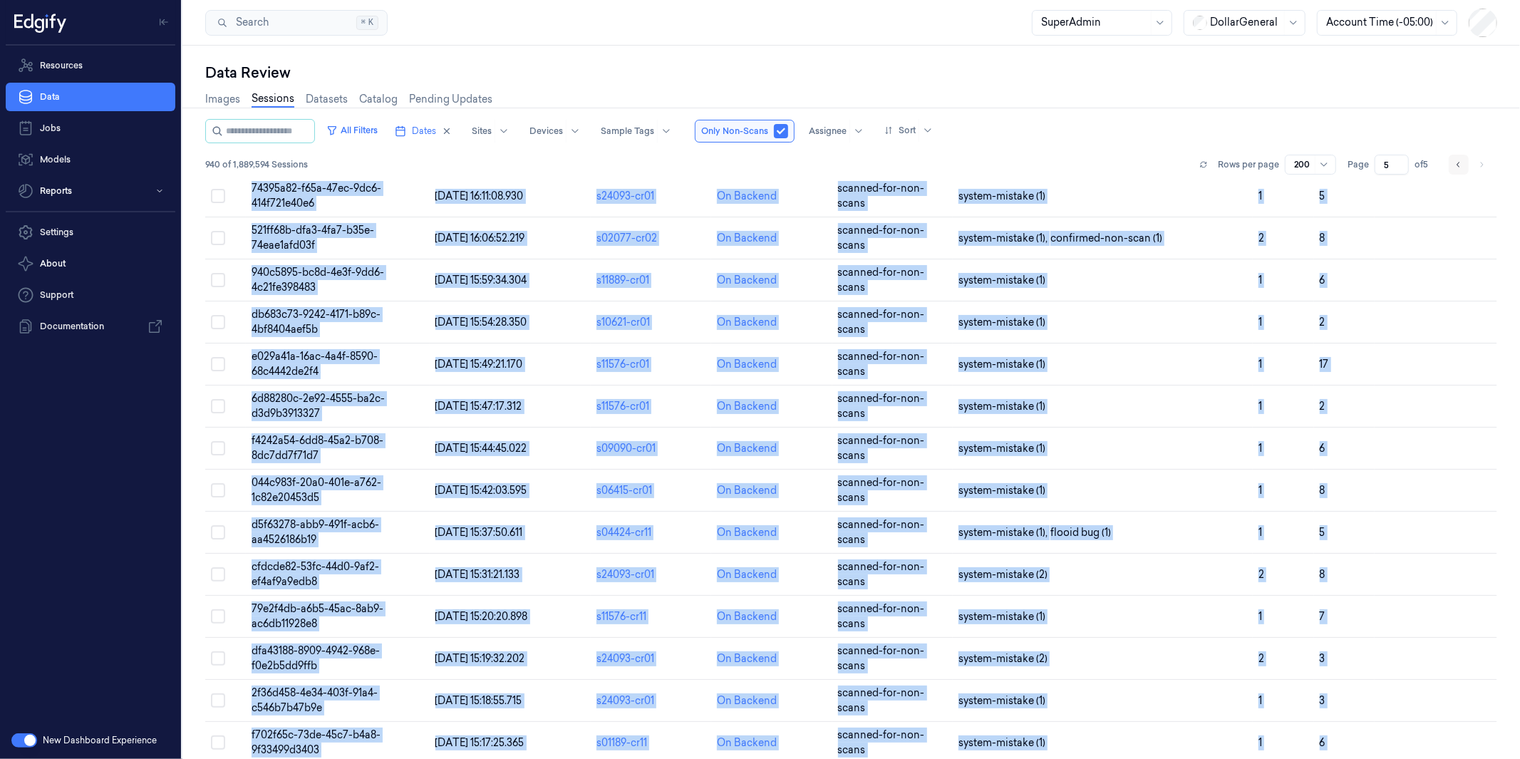
click at [1451, 167] on button "Go to previous page" at bounding box center [1459, 165] width 20 height 20
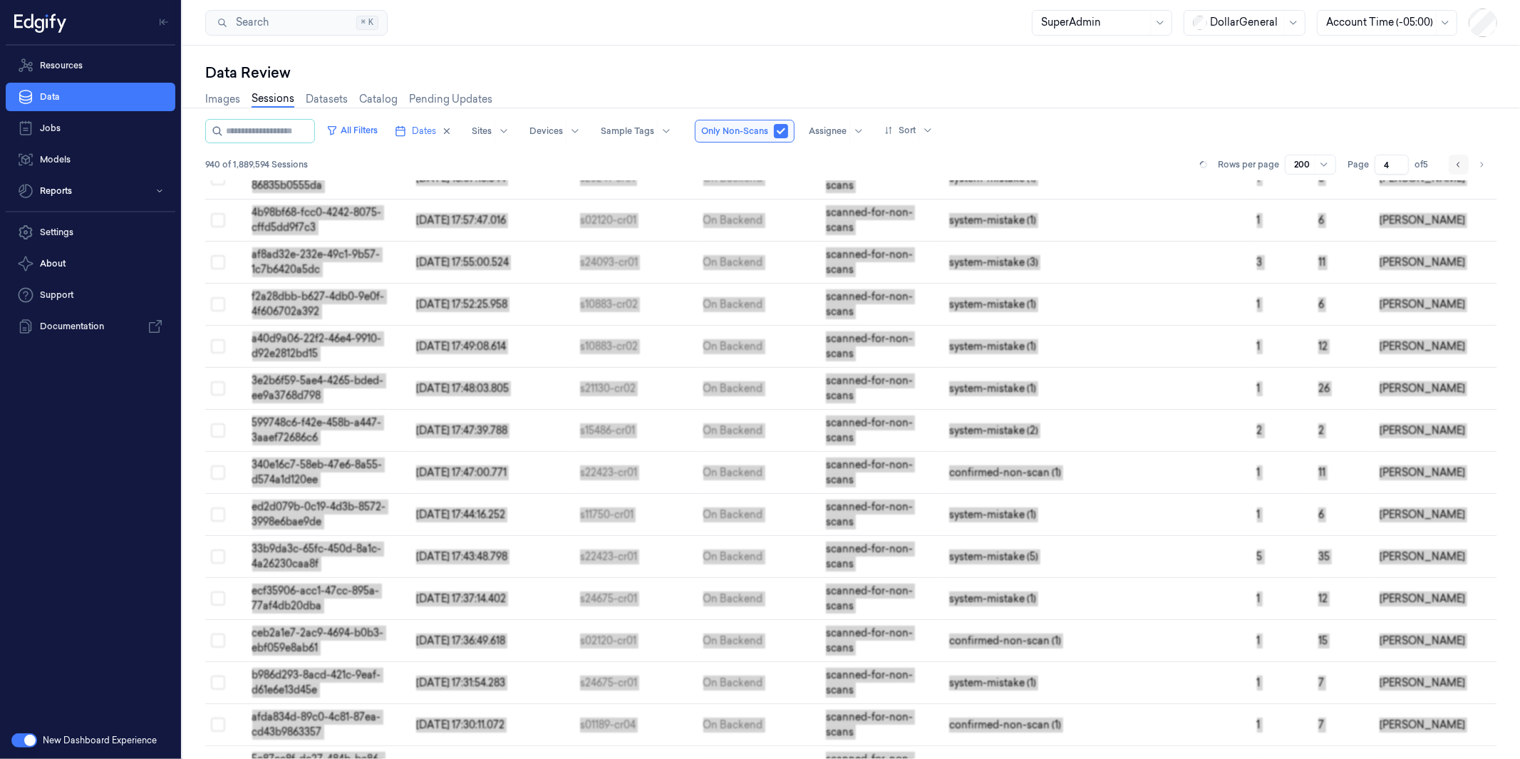
click at [1451, 167] on button "Go to previous page" at bounding box center [1459, 165] width 20 height 20
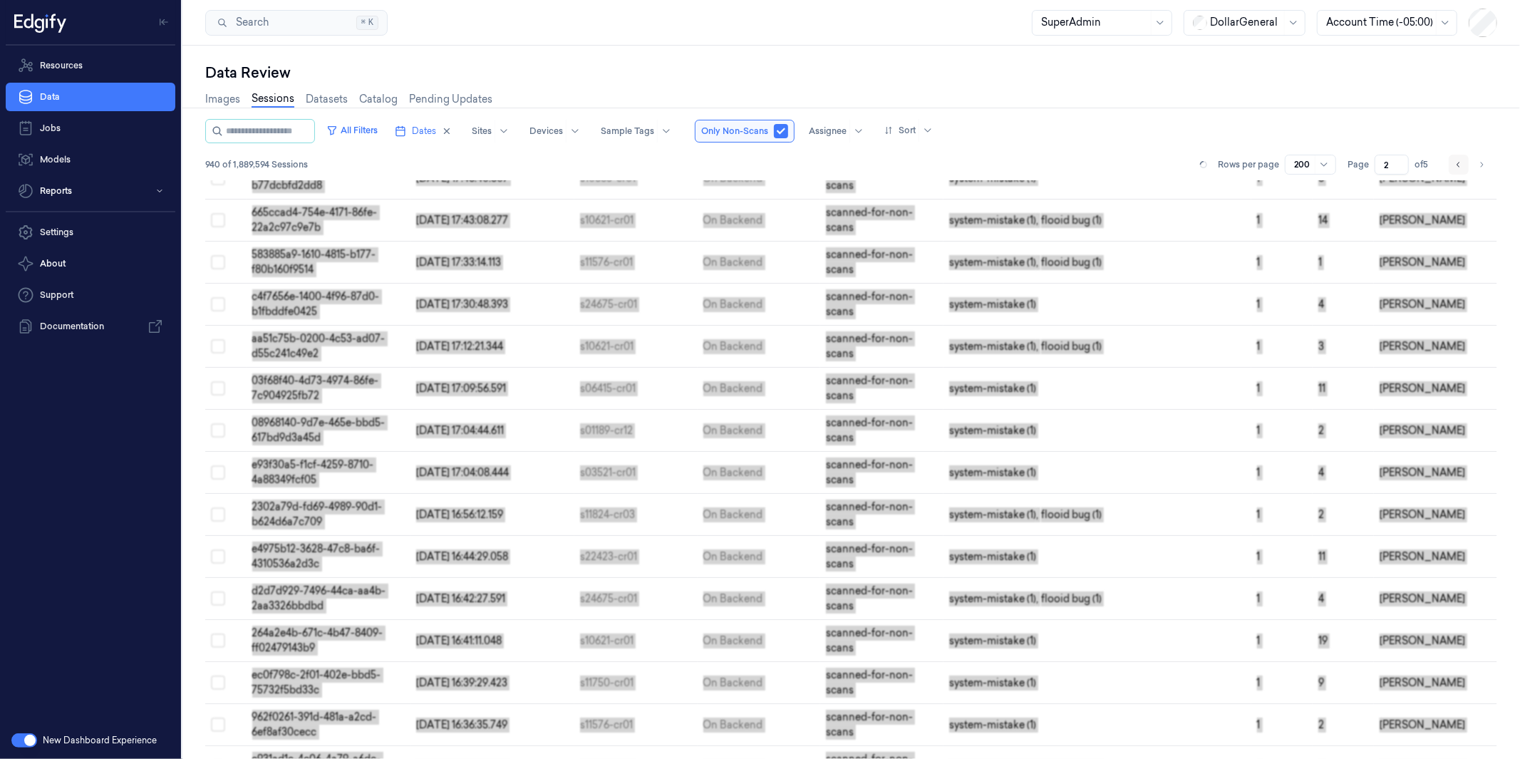
click at [1451, 167] on button "Go to previous page" at bounding box center [1459, 165] width 20 height 20
type input "1"
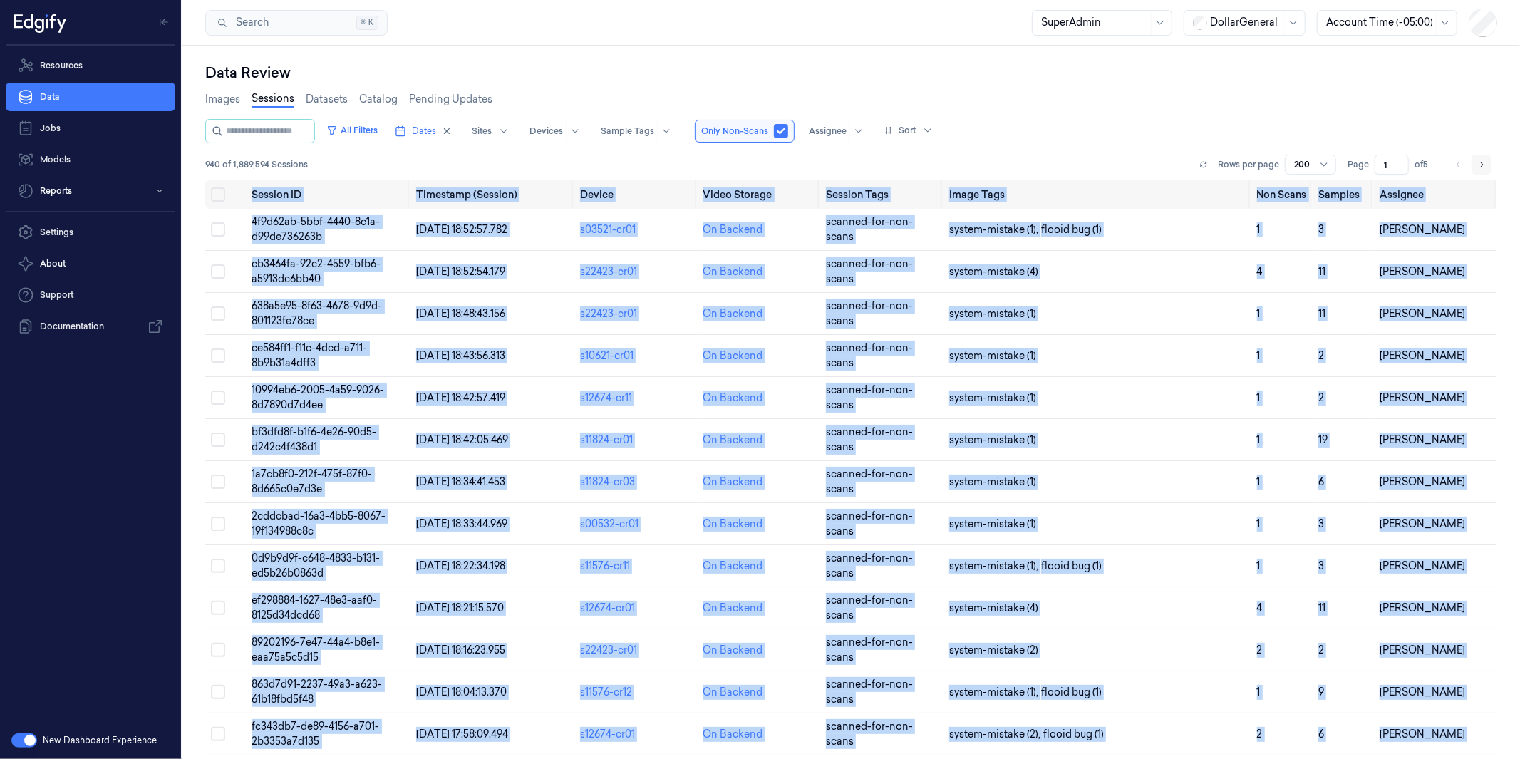
click at [1486, 162] on icon "Go to next page" at bounding box center [1482, 164] width 9 height 11
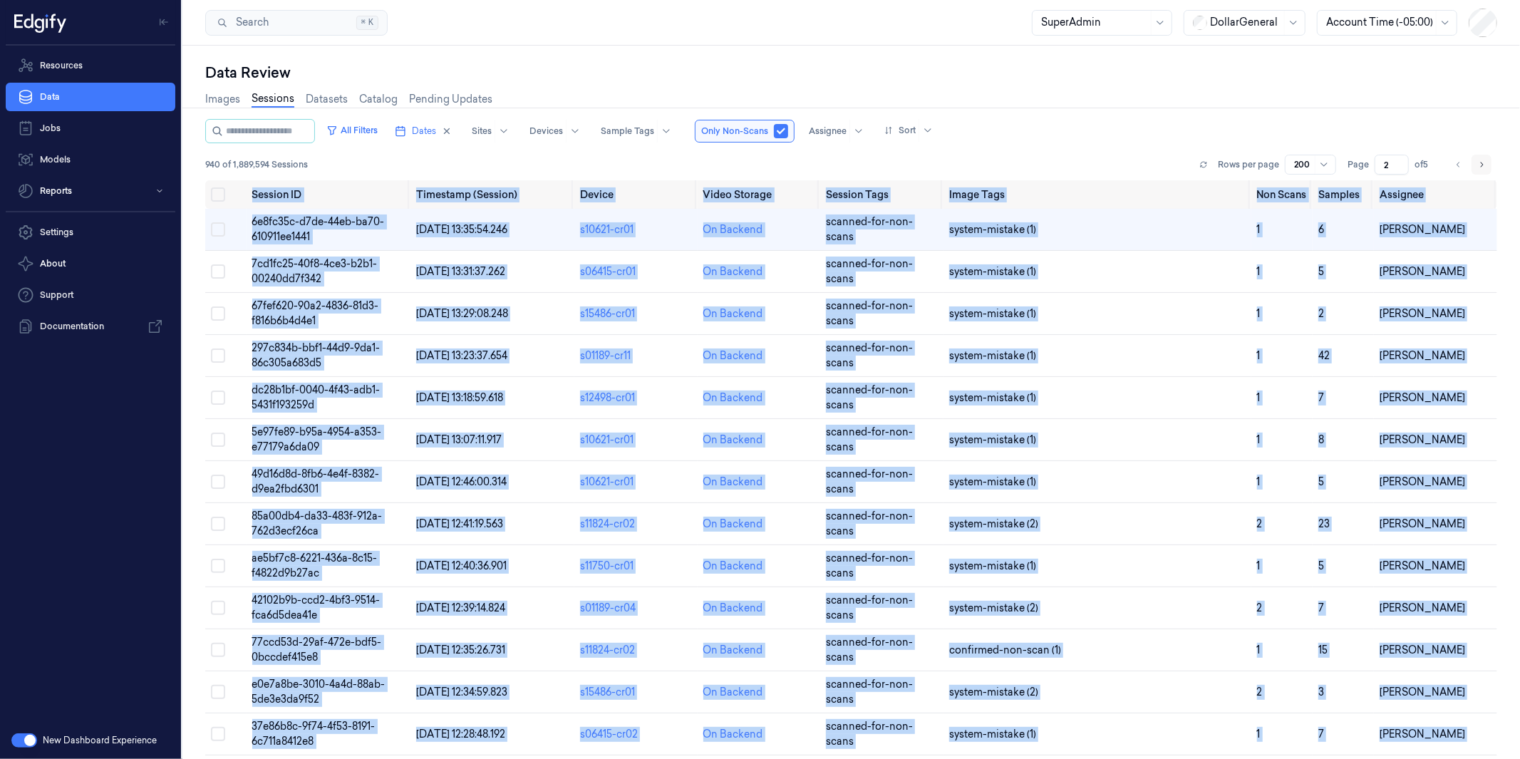
click at [1485, 165] on icon "Go to next page" at bounding box center [1482, 164] width 9 height 11
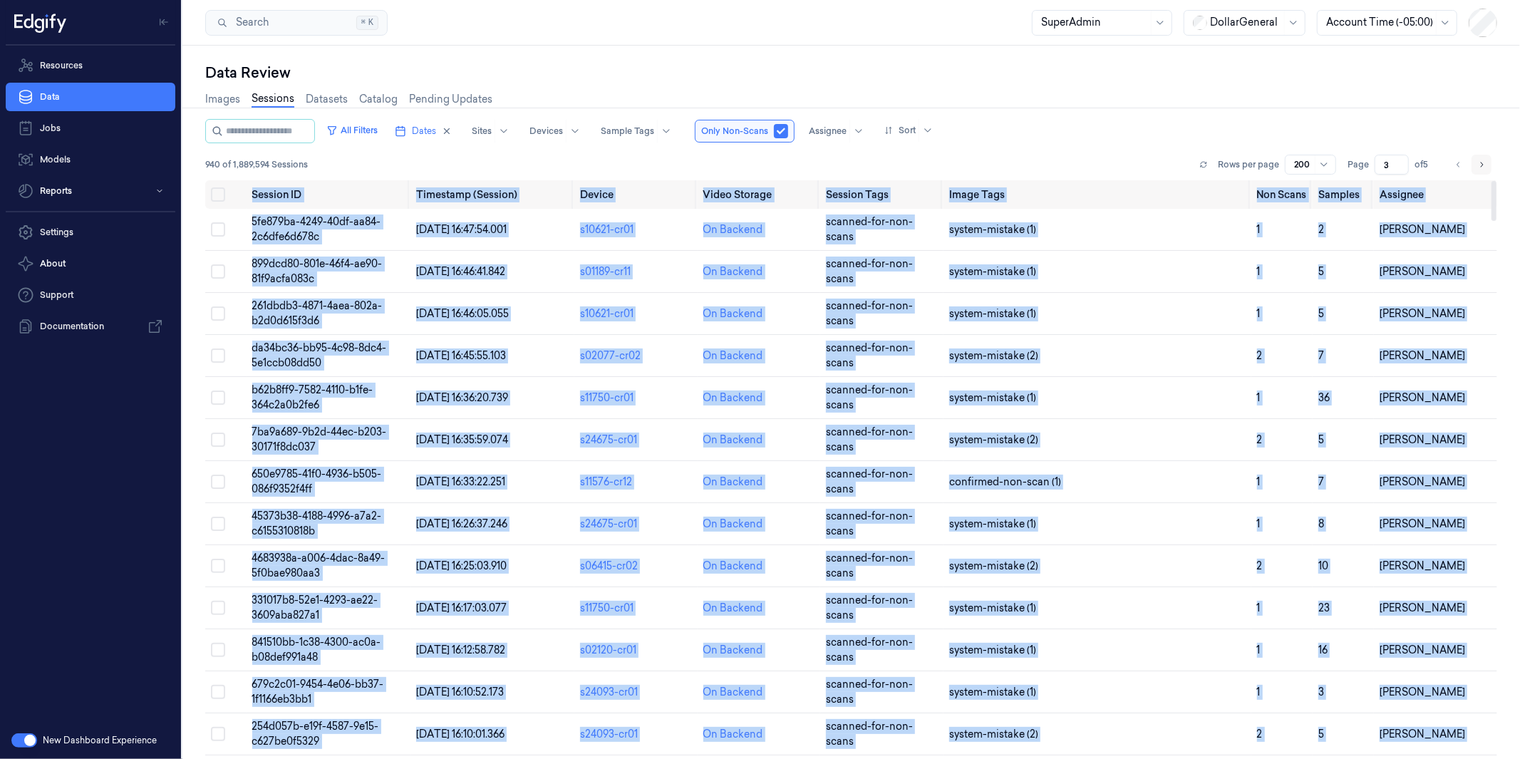
click at [1477, 165] on button "Go to next page" at bounding box center [1482, 165] width 20 height 20
click at [1483, 160] on icon "Go to next page" at bounding box center [1482, 164] width 9 height 11
type input "5"
